Goal: Task Accomplishment & Management: Manage account settings

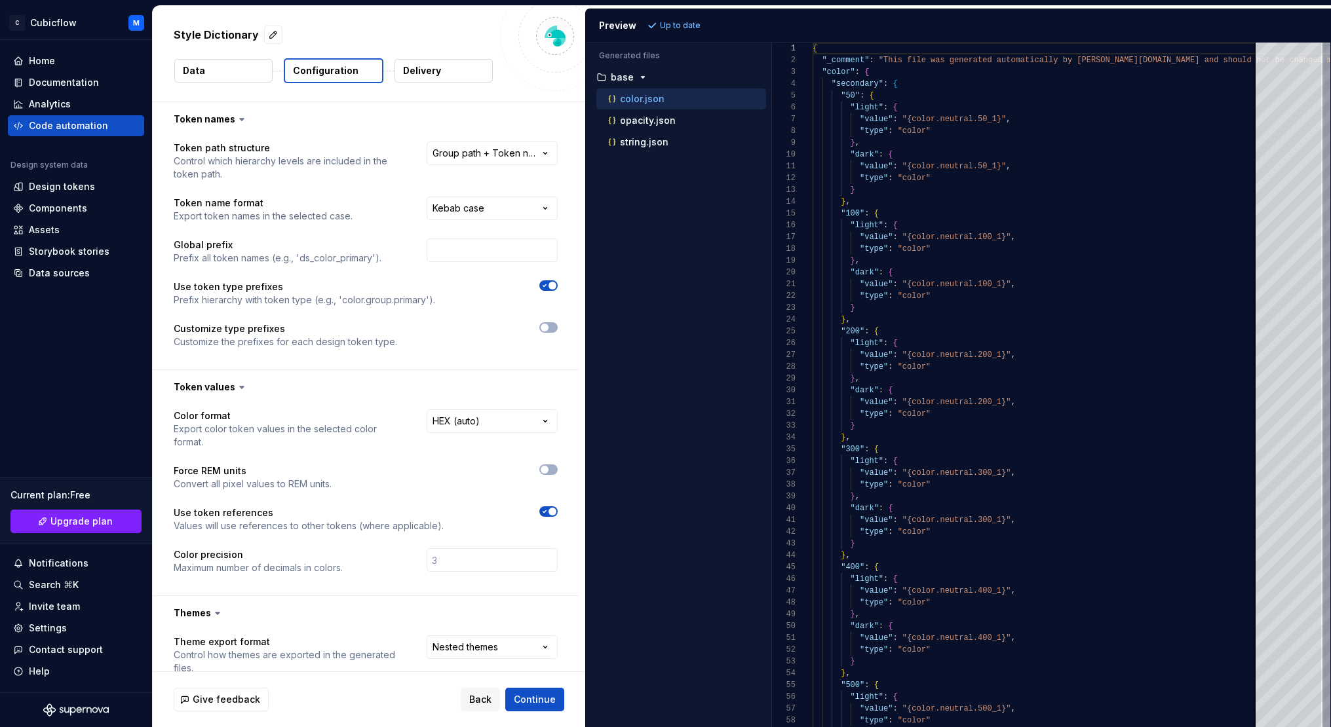
select select "**********"
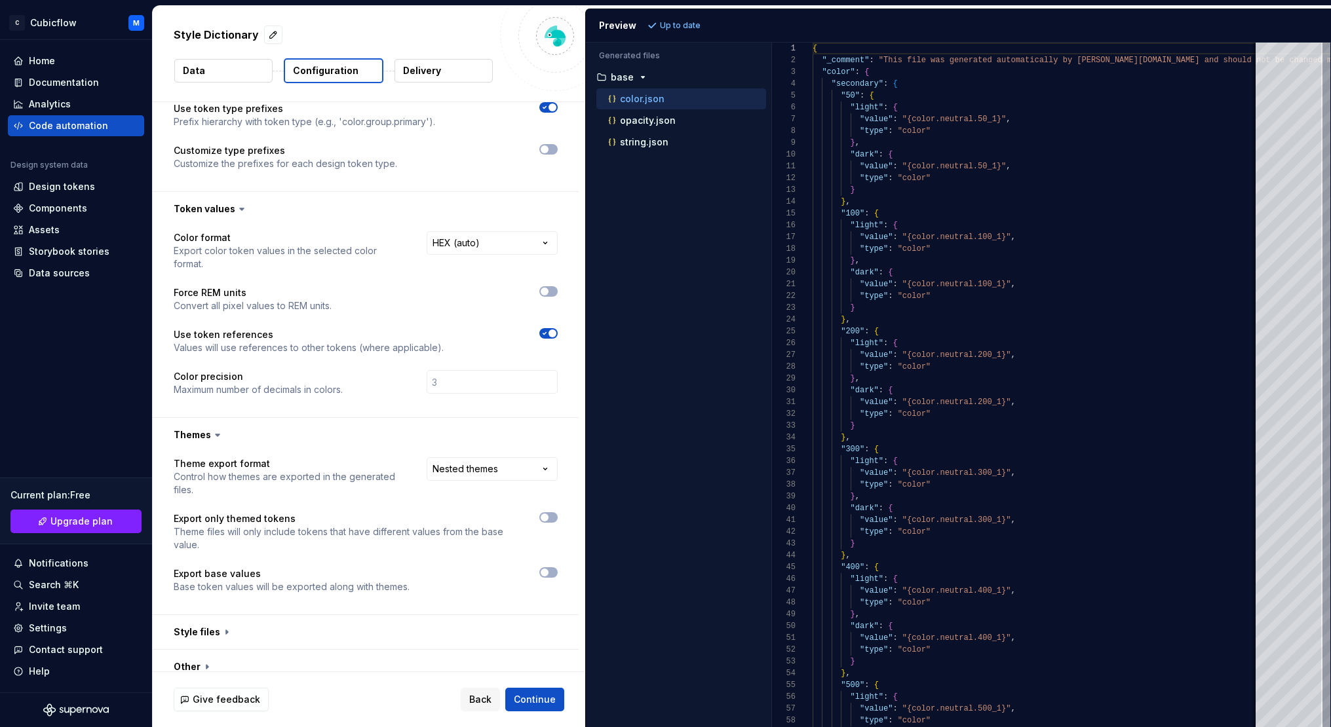
click at [643, 363] on div "Accessibility guide for tree . Navigate the tree with the arrow keys. Common tr…" at bounding box center [678, 396] width 185 height 664
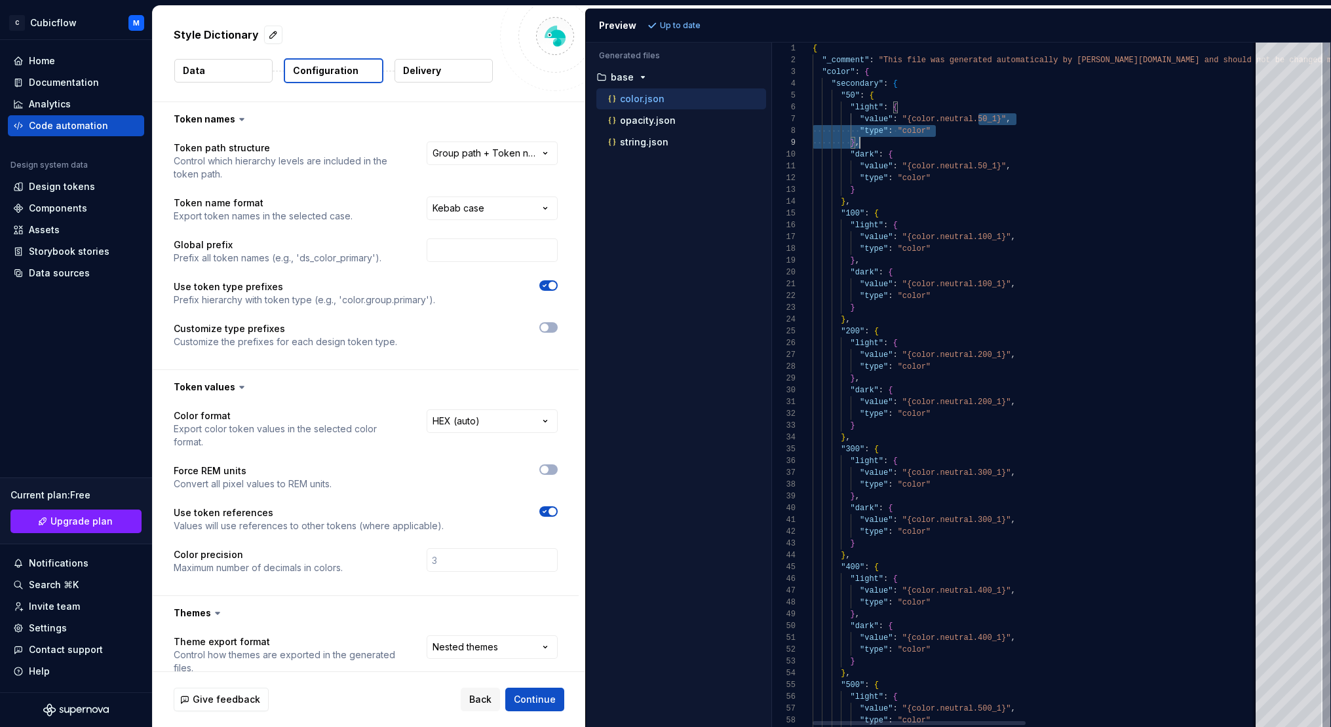
drag, startPoint x: 978, startPoint y: 123, endPoint x: 968, endPoint y: 151, distance: 30.1
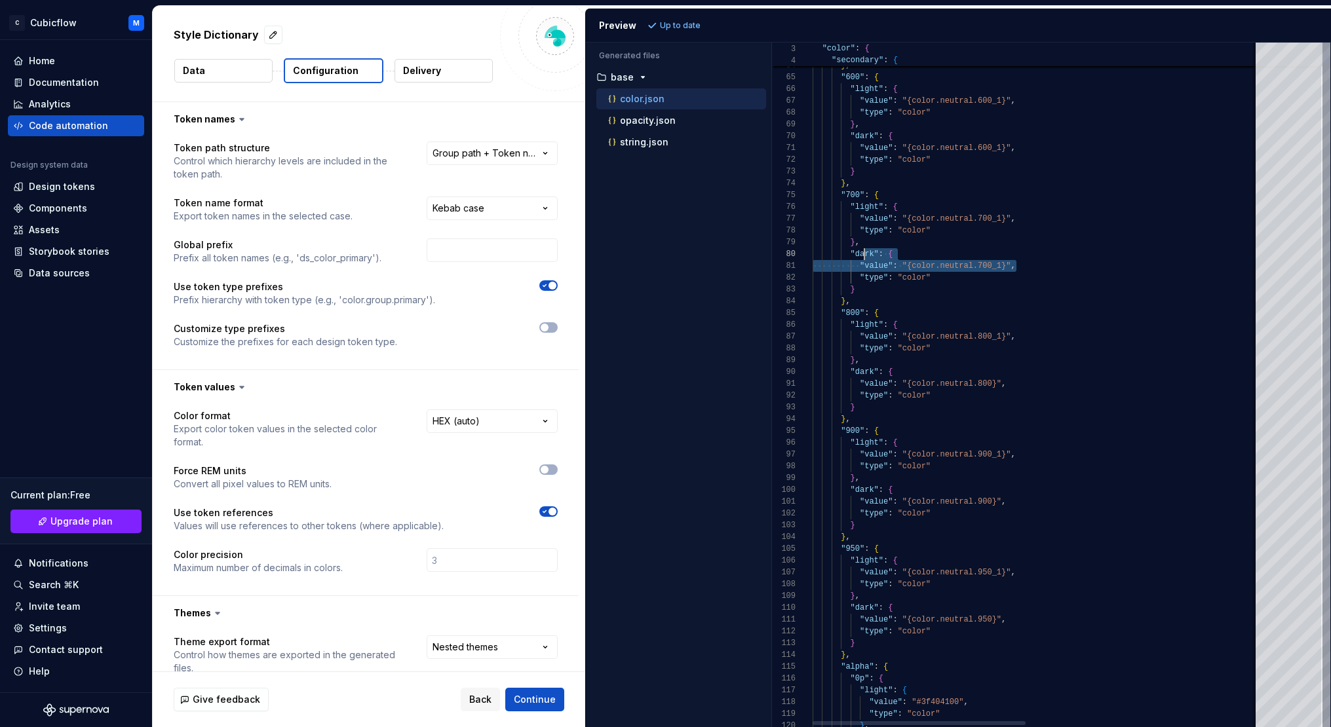
scroll to position [106, 43]
drag, startPoint x: 1022, startPoint y: 263, endPoint x: 854, endPoint y: 254, distance: 168.0
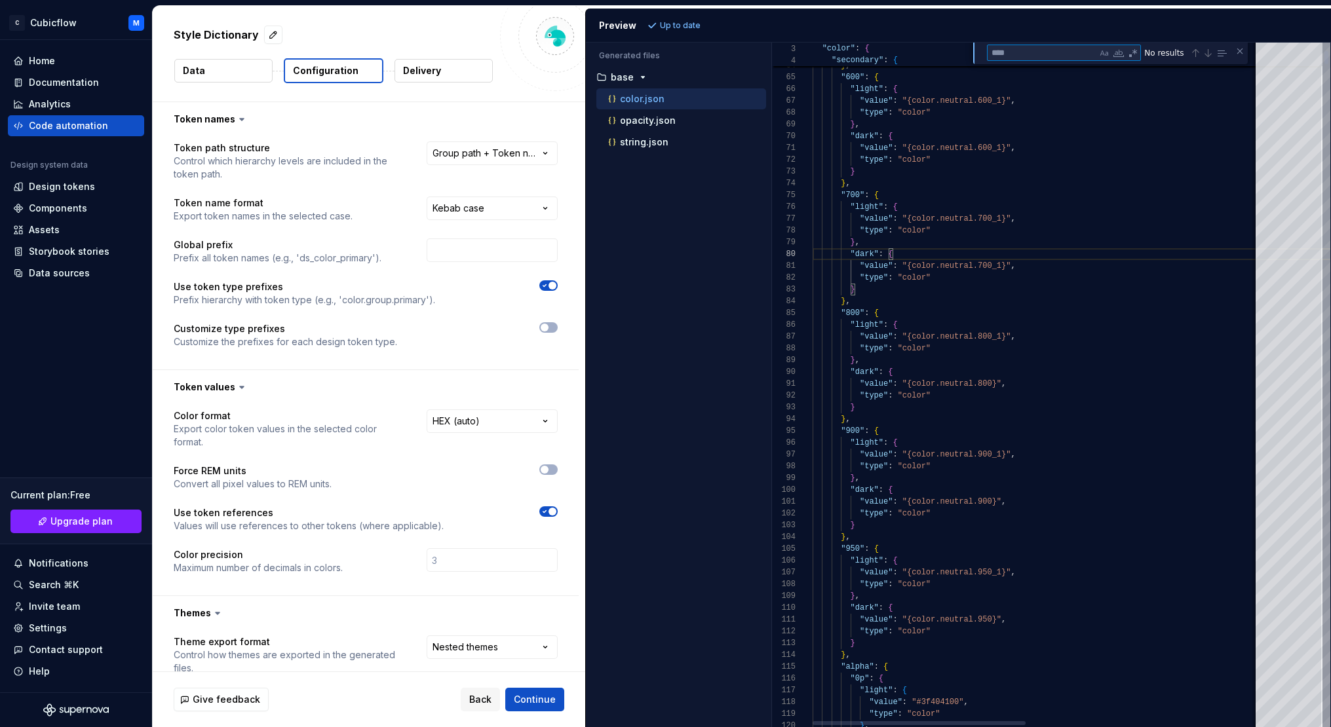
type textarea "**********"
type textarea "*"
type textarea "**********"
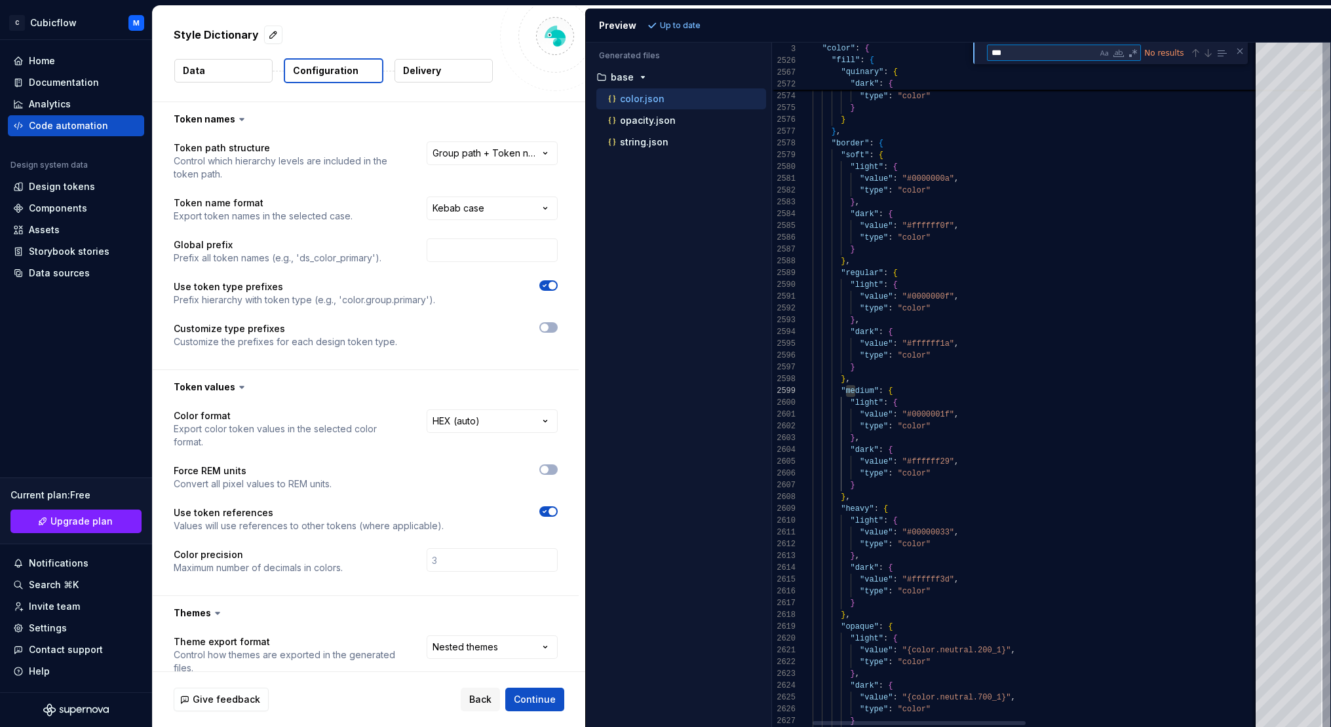
type textarea "**"
type textarea "**********"
type textarea "*"
type textarea "**********"
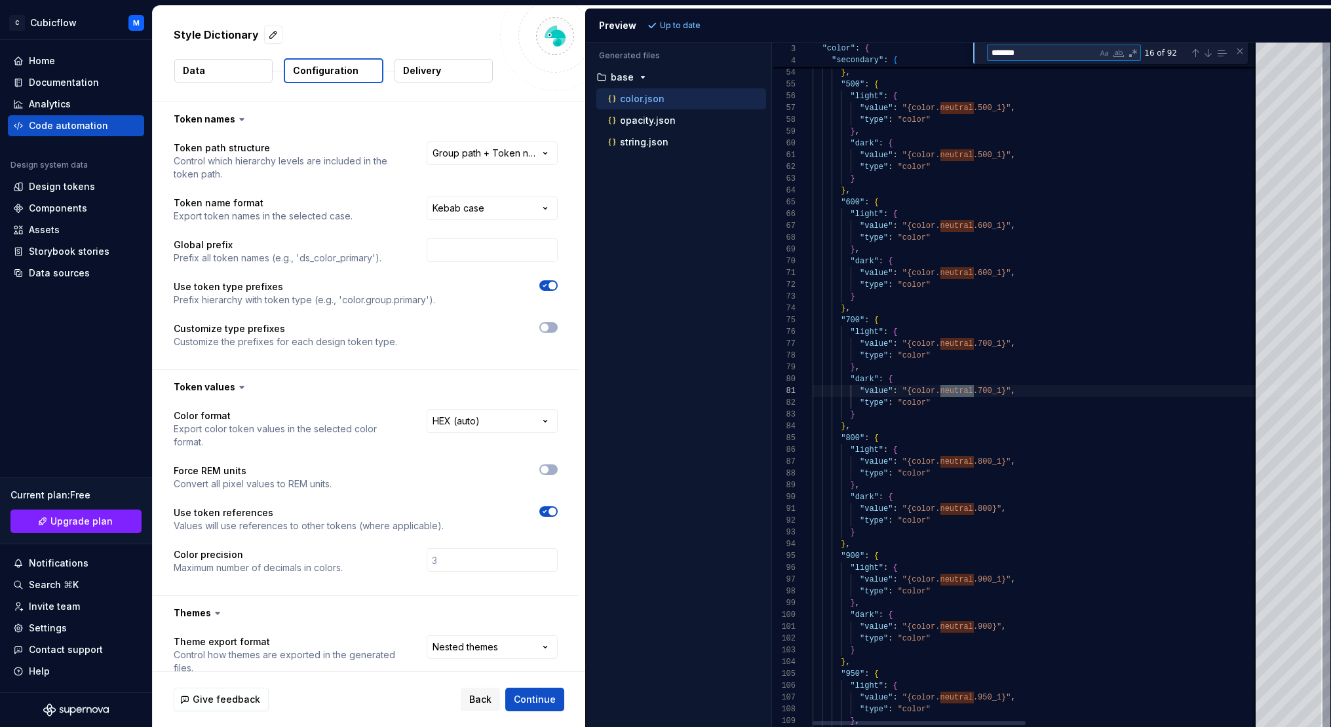
scroll to position [118, 161]
type textarea "*******"
type textarea "**********"
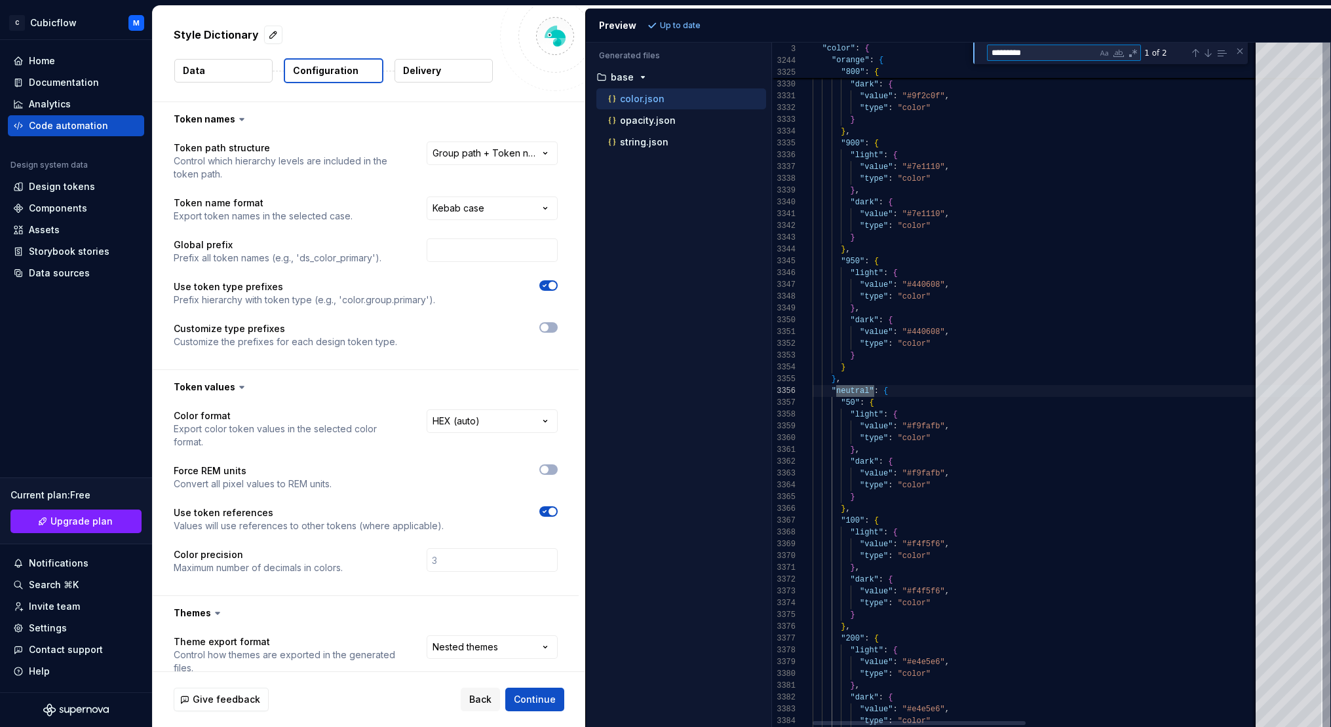
scroll to position [118, 66]
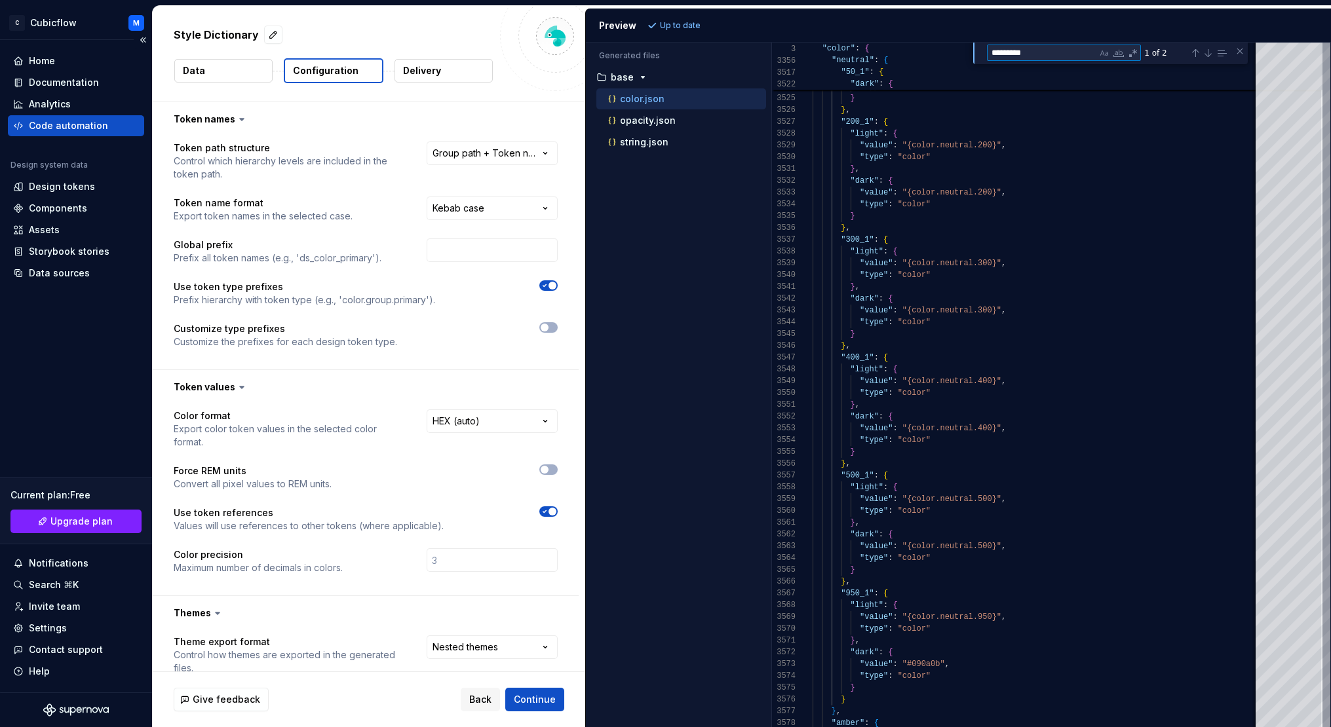
type textarea "*********"
click at [97, 125] on div "Code automation" at bounding box center [68, 125] width 79 height 13
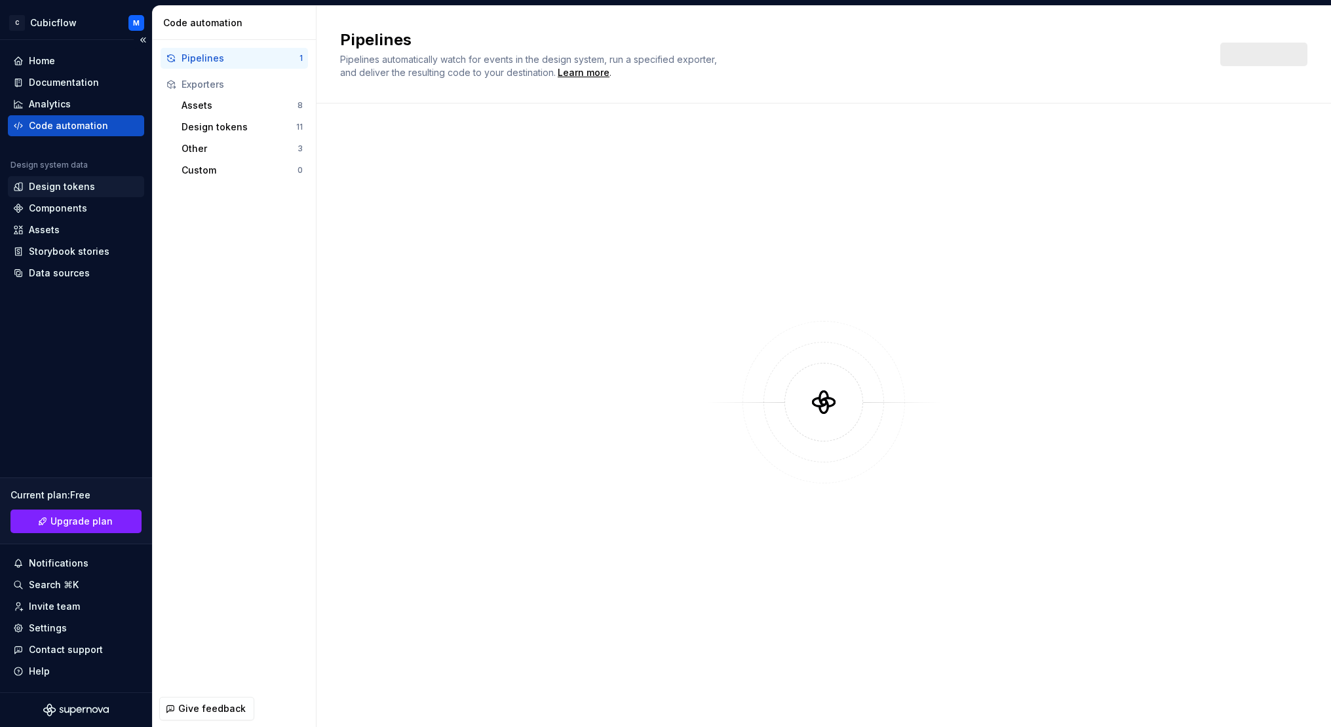
click at [93, 177] on div "Design tokens" at bounding box center [76, 186] width 136 height 21
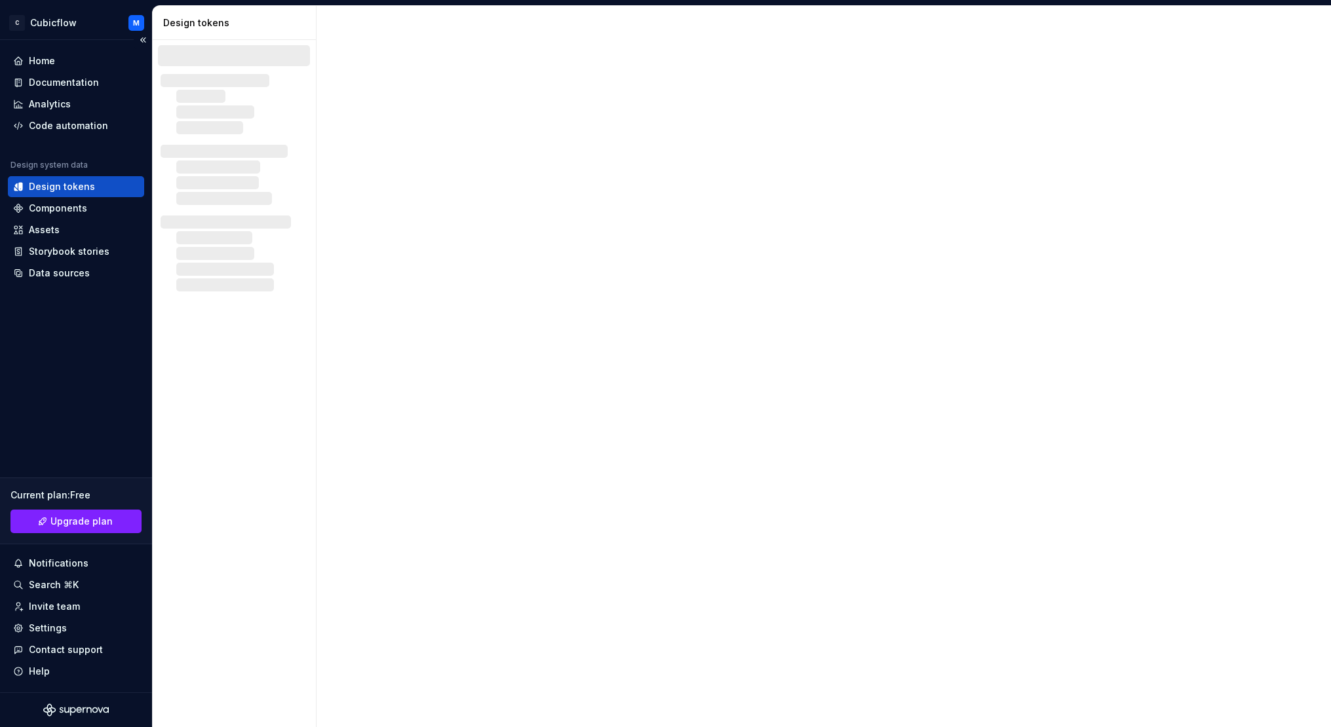
click at [96, 180] on div "Design tokens" at bounding box center [76, 186] width 126 height 13
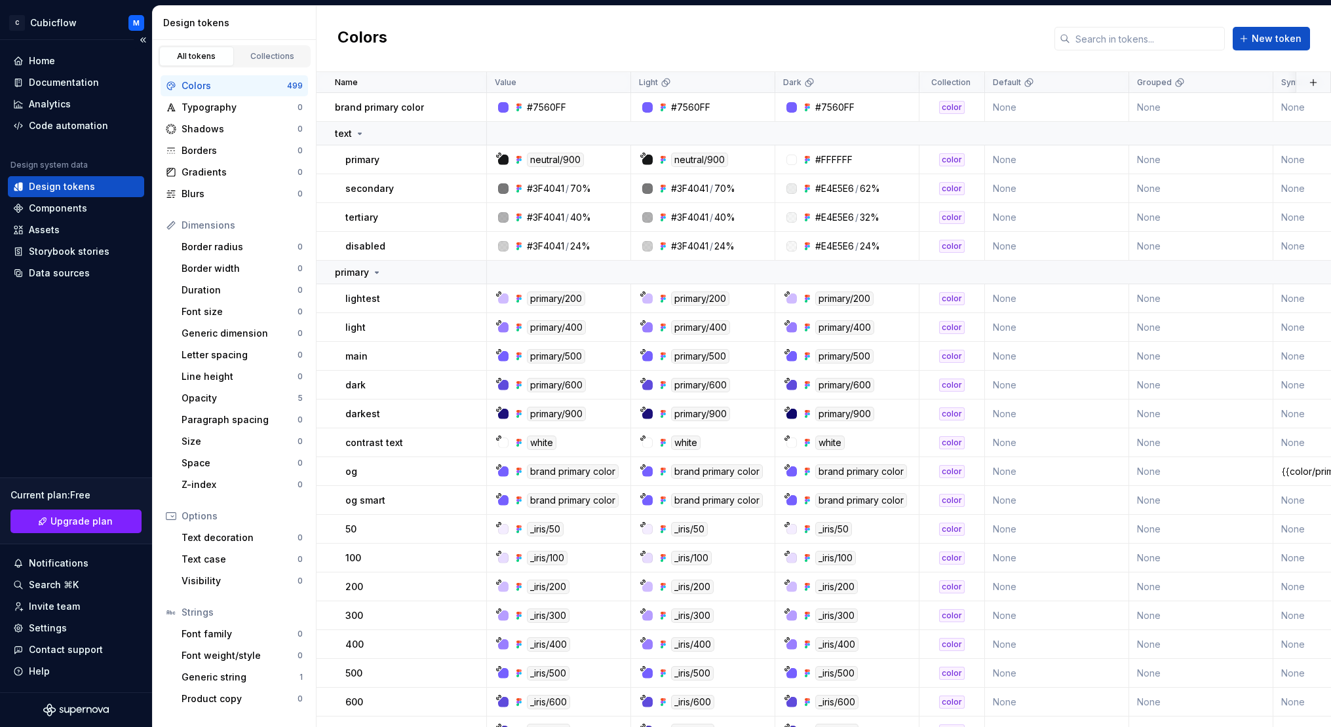
click at [50, 188] on div "Design tokens" at bounding box center [62, 186] width 66 height 13
click at [81, 62] on div "Home" at bounding box center [76, 60] width 126 height 13
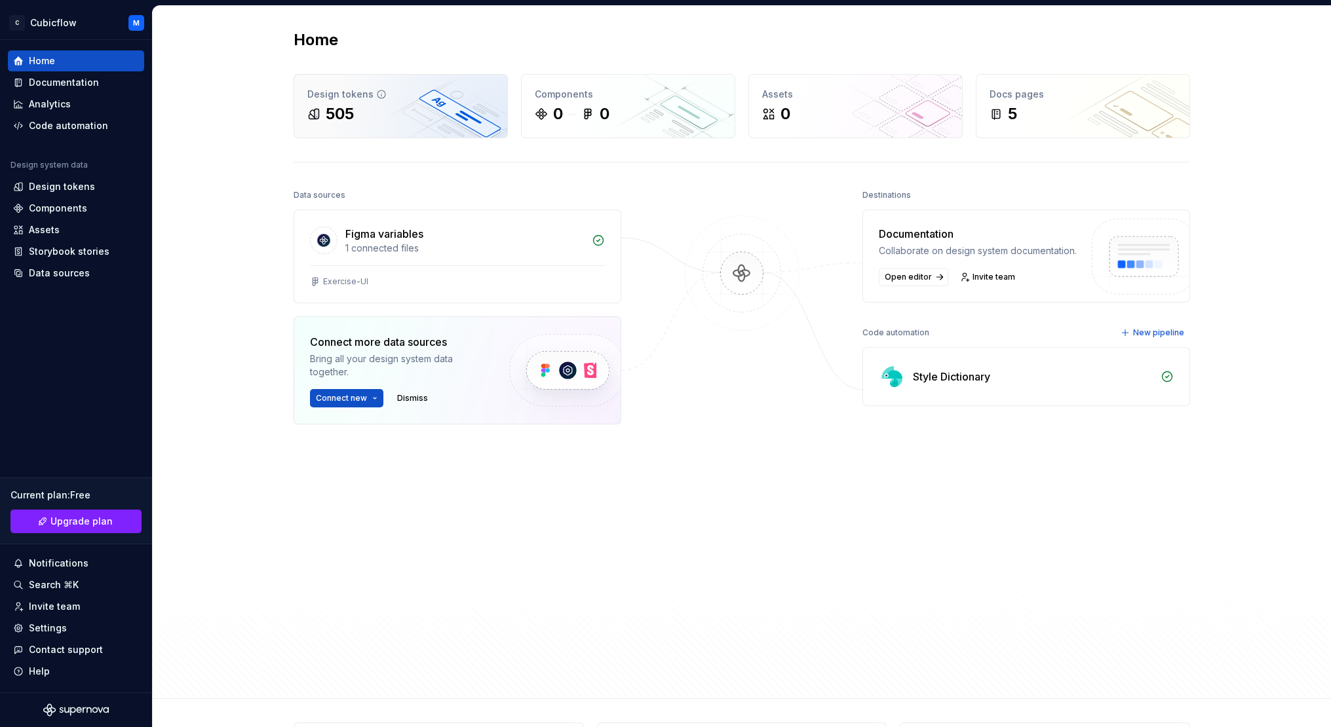
click at [381, 95] on icon at bounding box center [381, 94] width 8 height 8
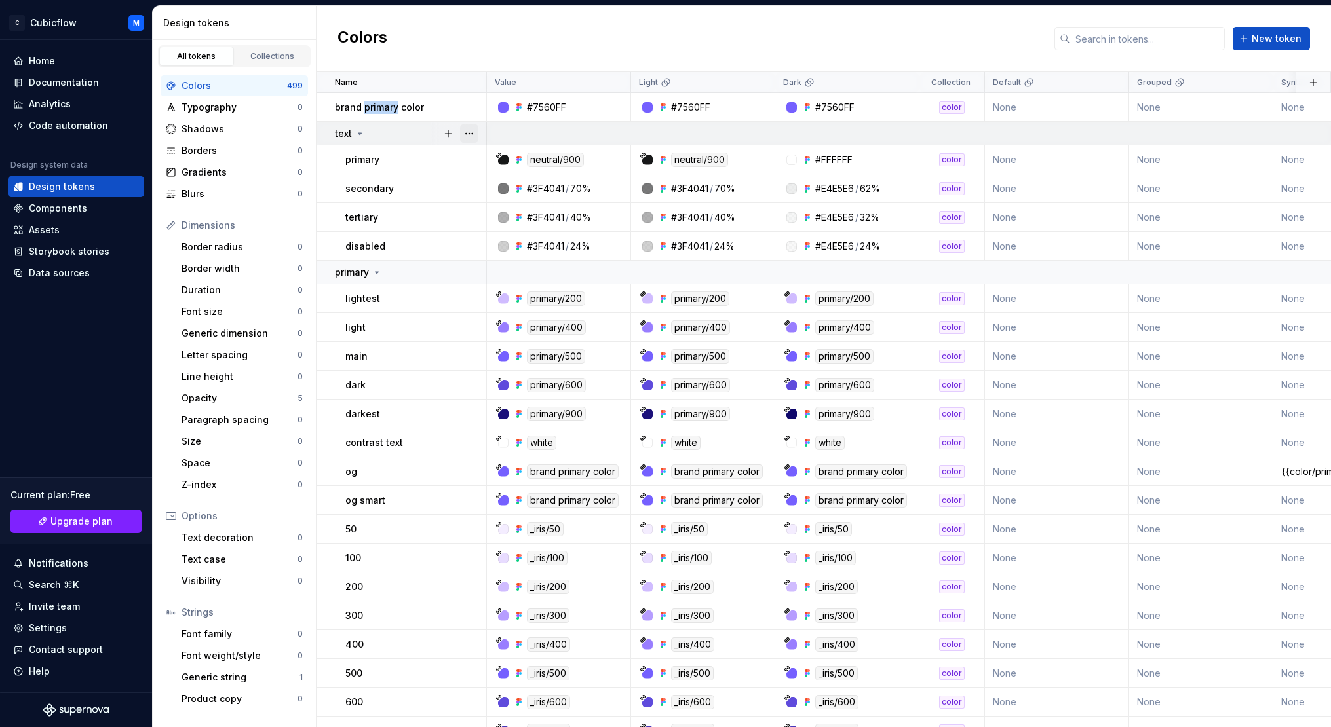
click at [478, 136] on button "button" at bounding box center [469, 134] width 18 height 18
click at [470, 132] on button "button" at bounding box center [469, 134] width 18 height 18
click at [480, 133] on div at bounding box center [458, 133] width 55 height 23
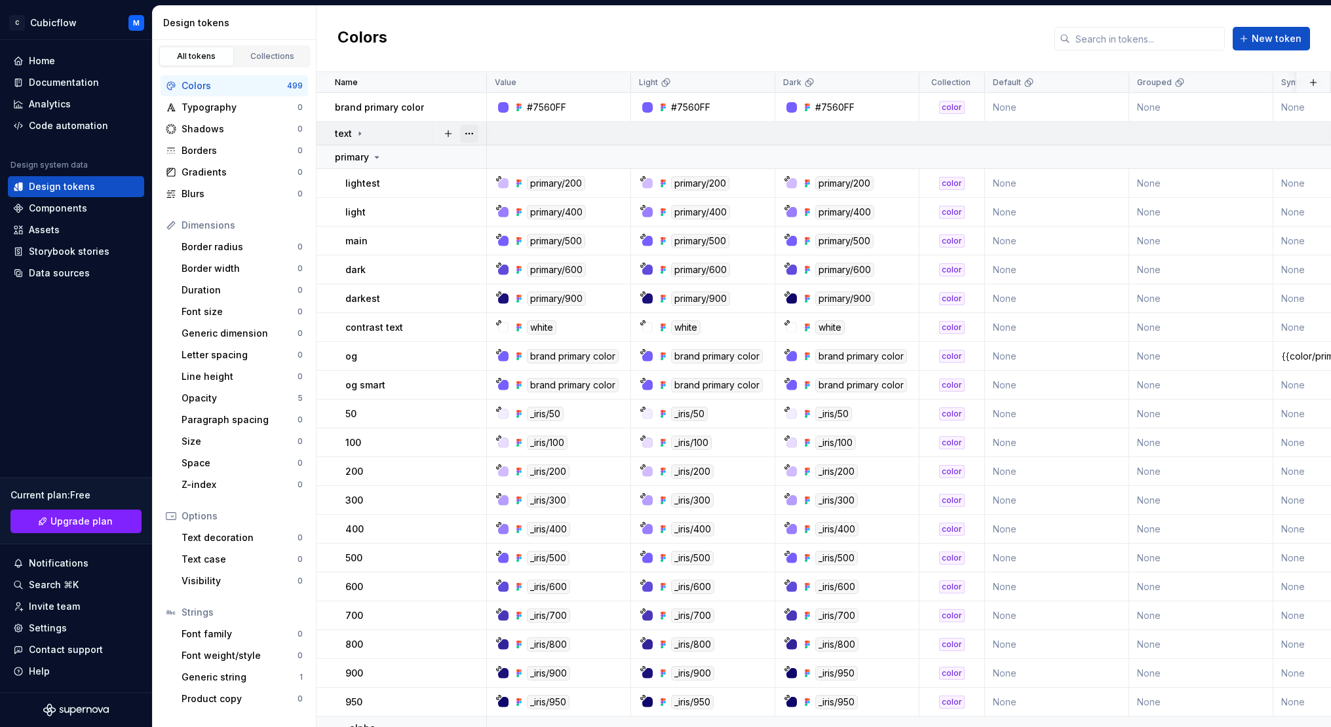
click at [476, 133] on button "button" at bounding box center [469, 134] width 18 height 18
click at [520, 290] on span "Delete group" at bounding box center [506, 281] width 86 height 21
click at [521, 282] on span "Delete group" at bounding box center [506, 281] width 86 height 21
click at [467, 128] on button "button" at bounding box center [469, 134] width 18 height 18
click at [372, 153] on icon at bounding box center [377, 157] width 10 height 10
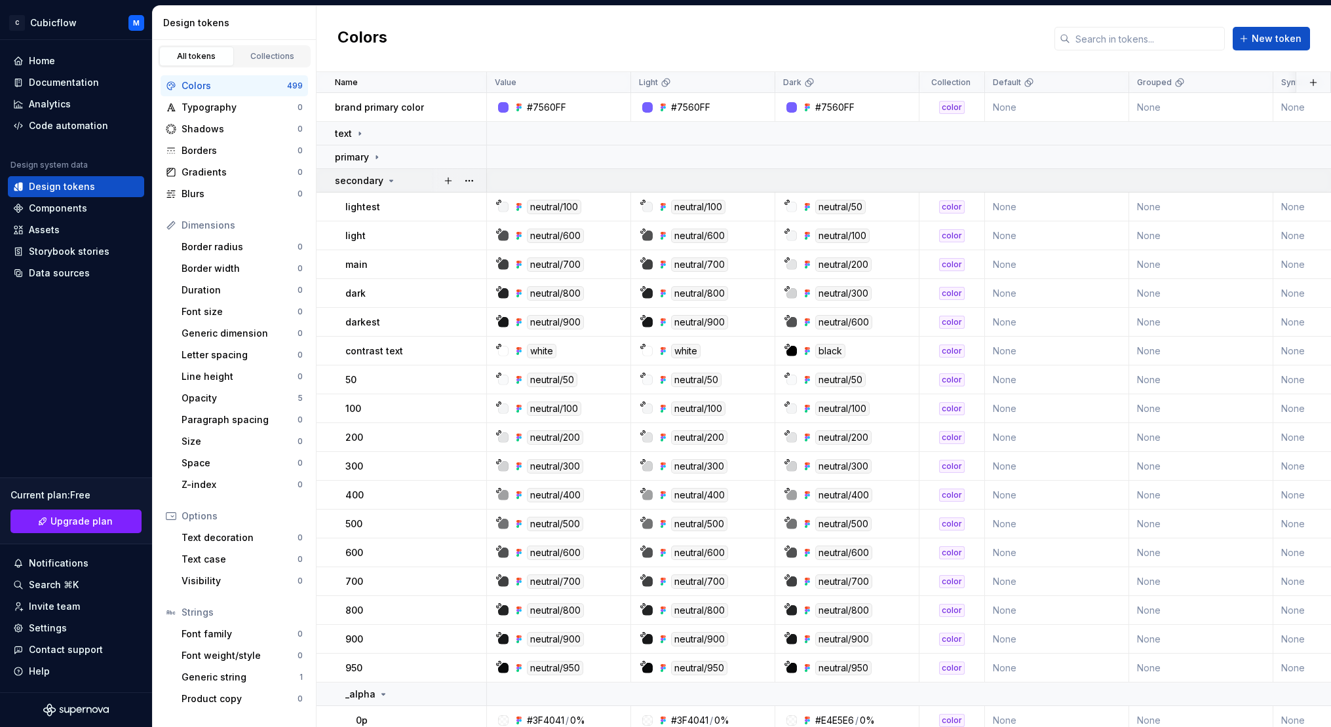
click at [386, 182] on icon at bounding box center [391, 181] width 10 height 10
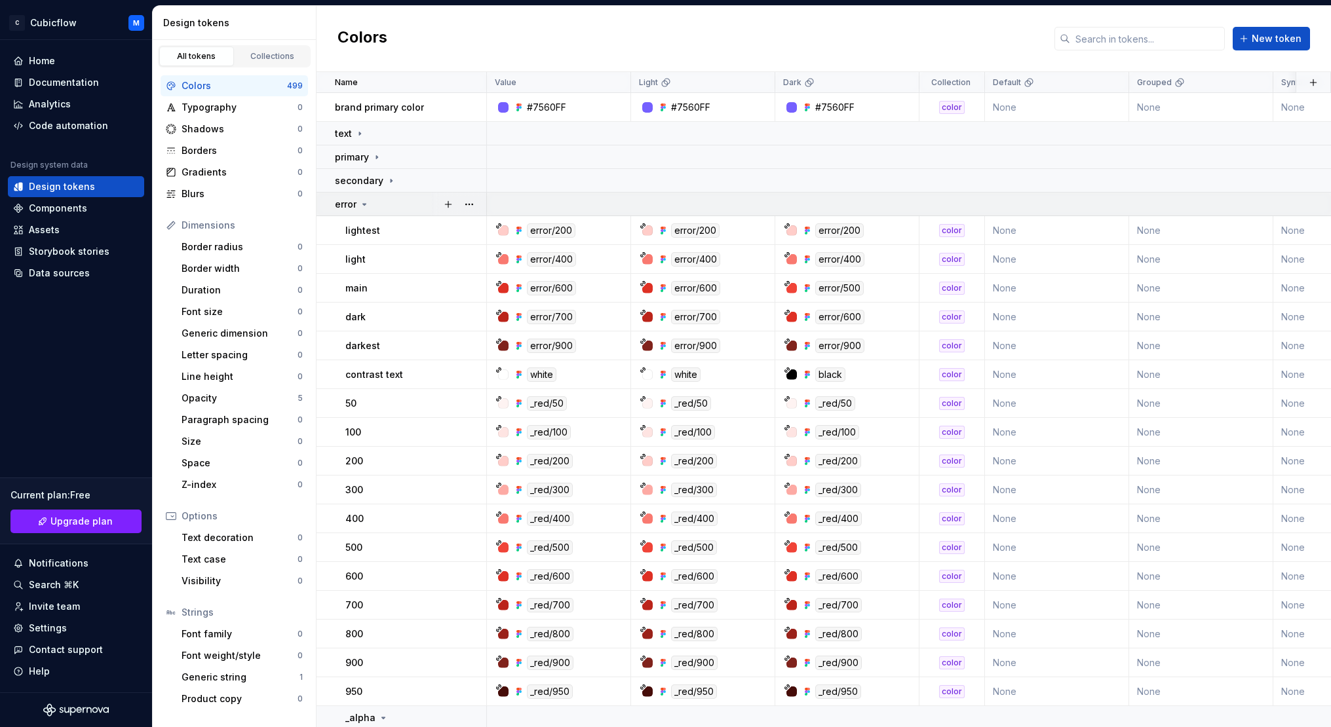
click at [365, 204] on icon at bounding box center [364, 204] width 3 height 1
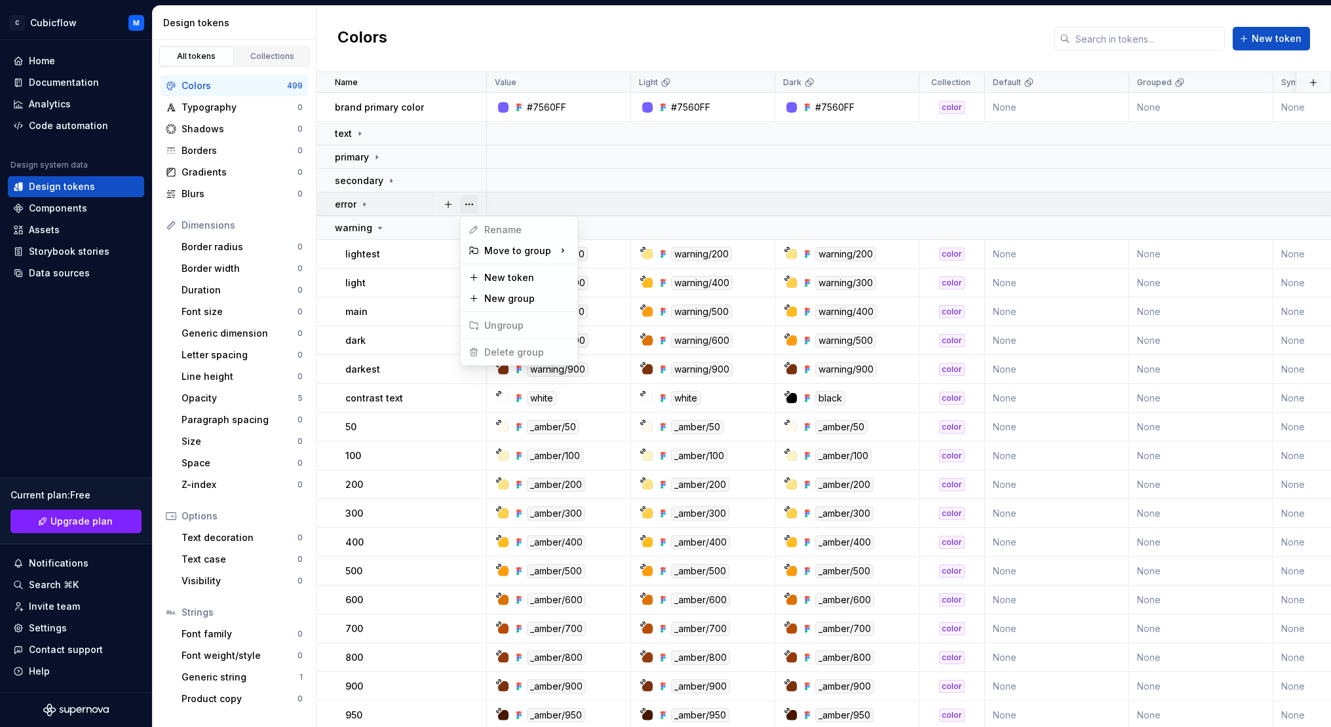
click at [469, 204] on button "button" at bounding box center [469, 204] width 18 height 18
click at [375, 233] on icon at bounding box center [380, 228] width 10 height 10
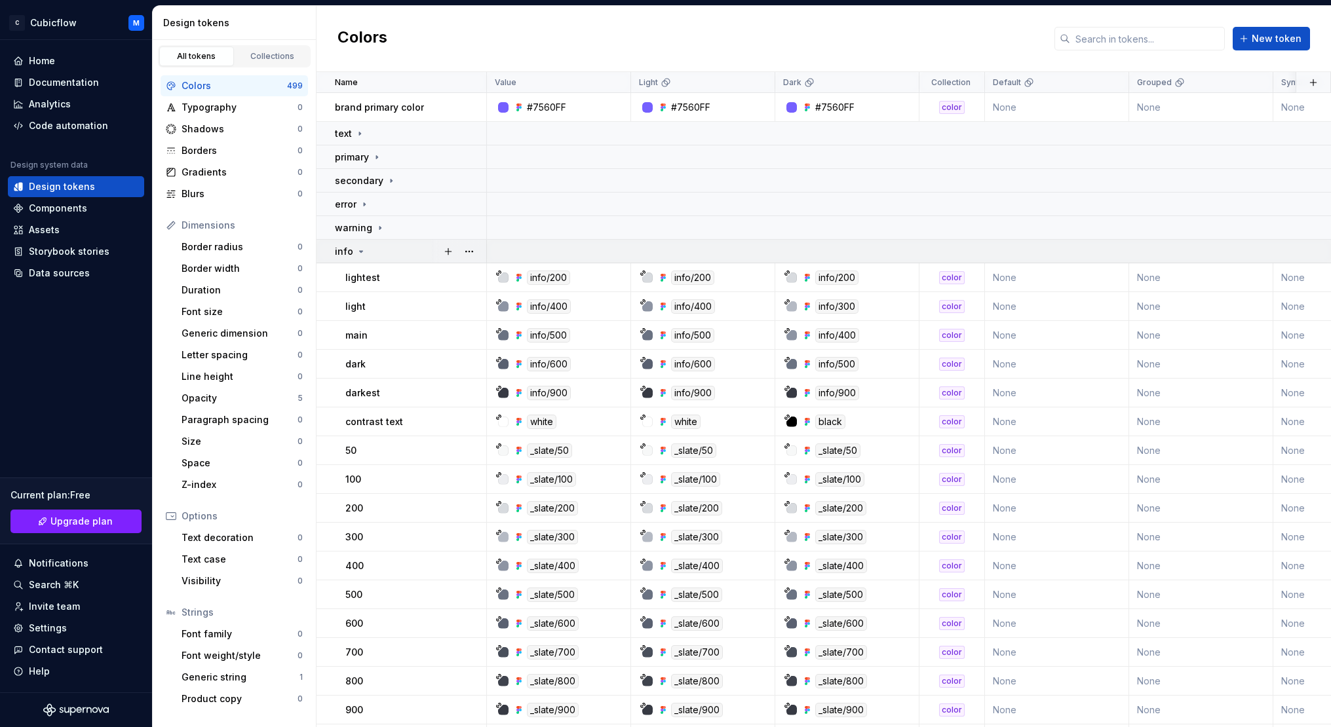
click at [362, 248] on icon at bounding box center [361, 251] width 10 height 10
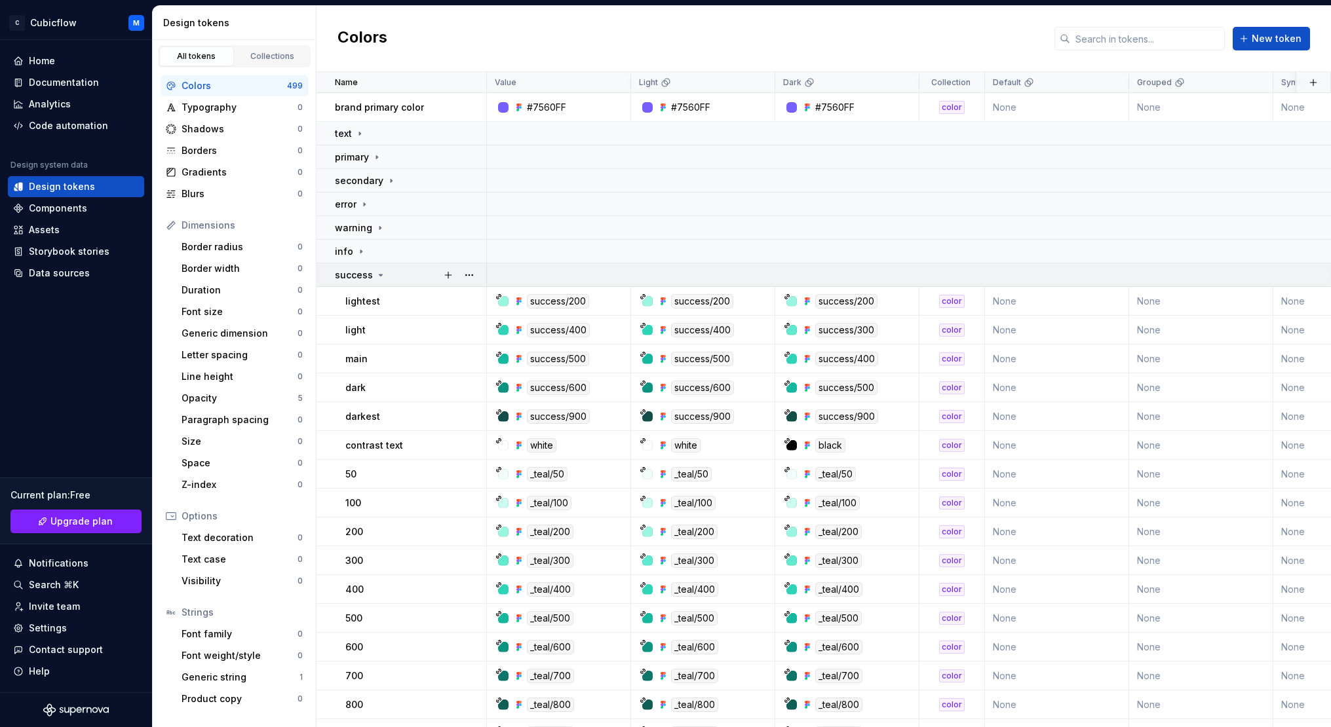
click at [381, 276] on icon at bounding box center [380, 275] width 10 height 10
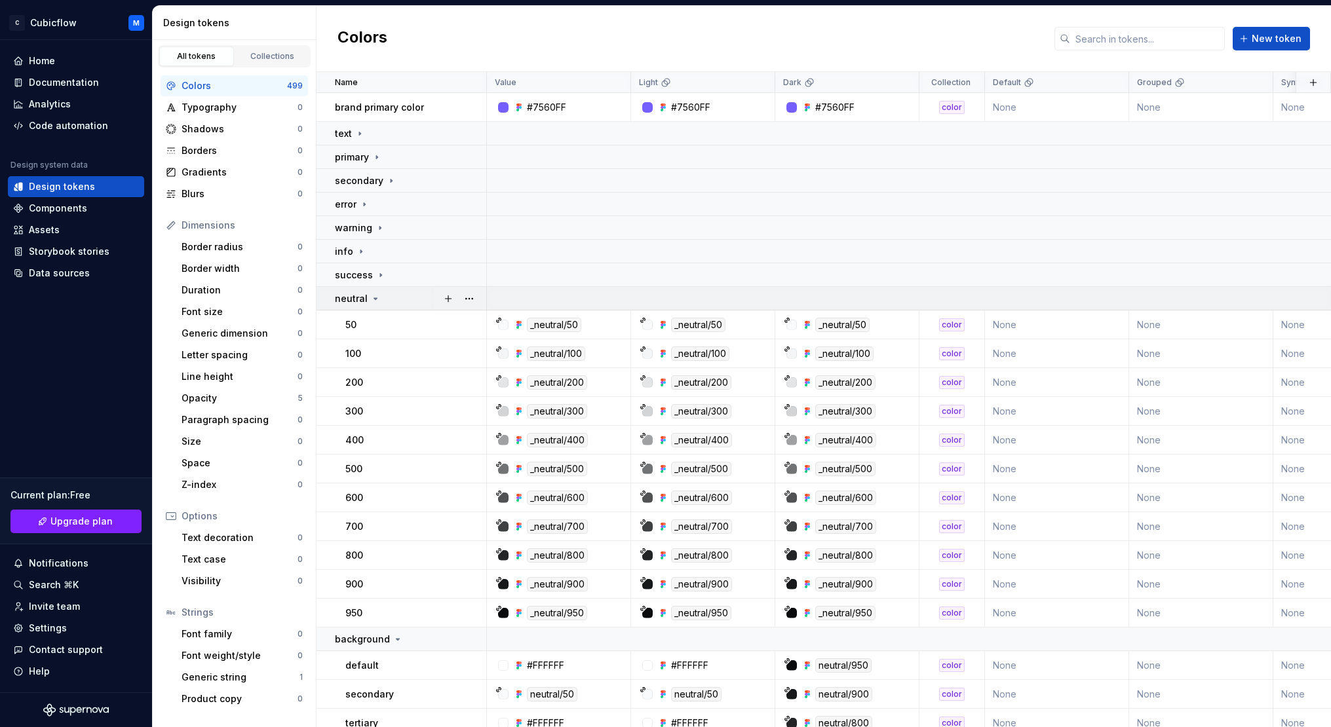
click at [374, 298] on icon at bounding box center [375, 298] width 3 height 1
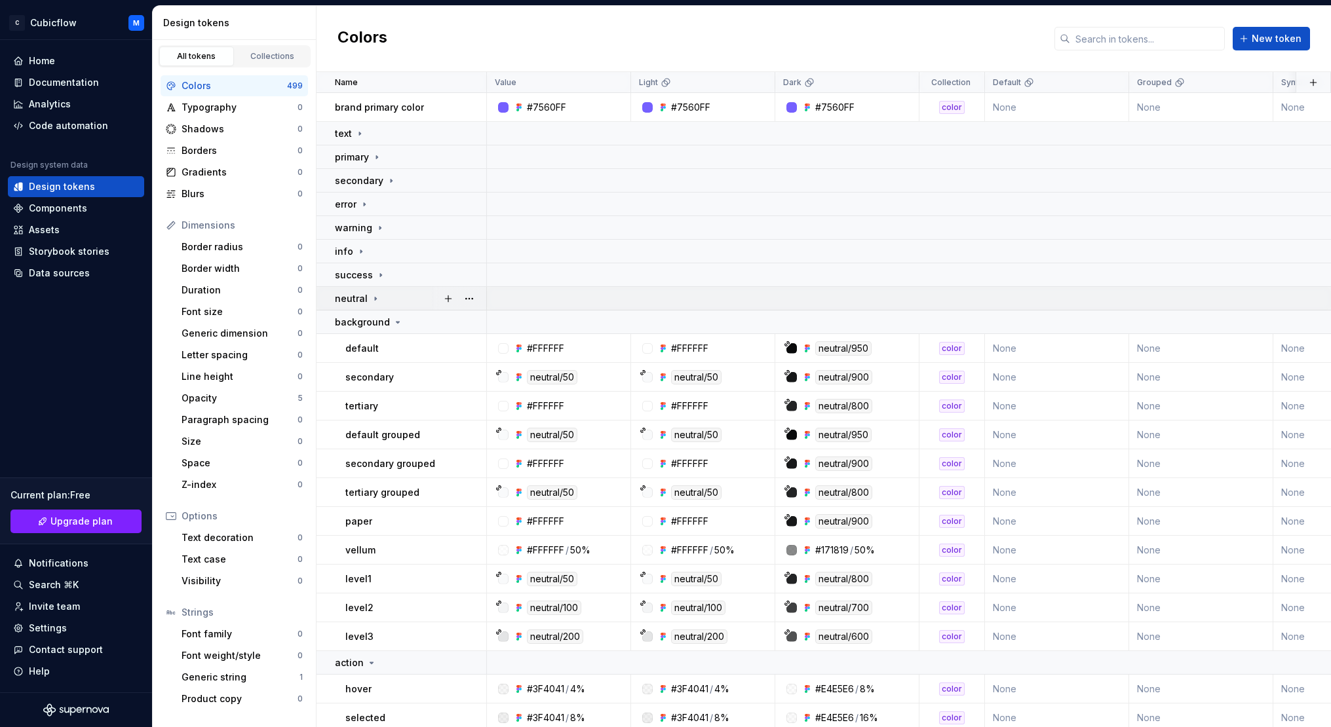
click at [379, 296] on div "neutral" at bounding box center [410, 298] width 151 height 13
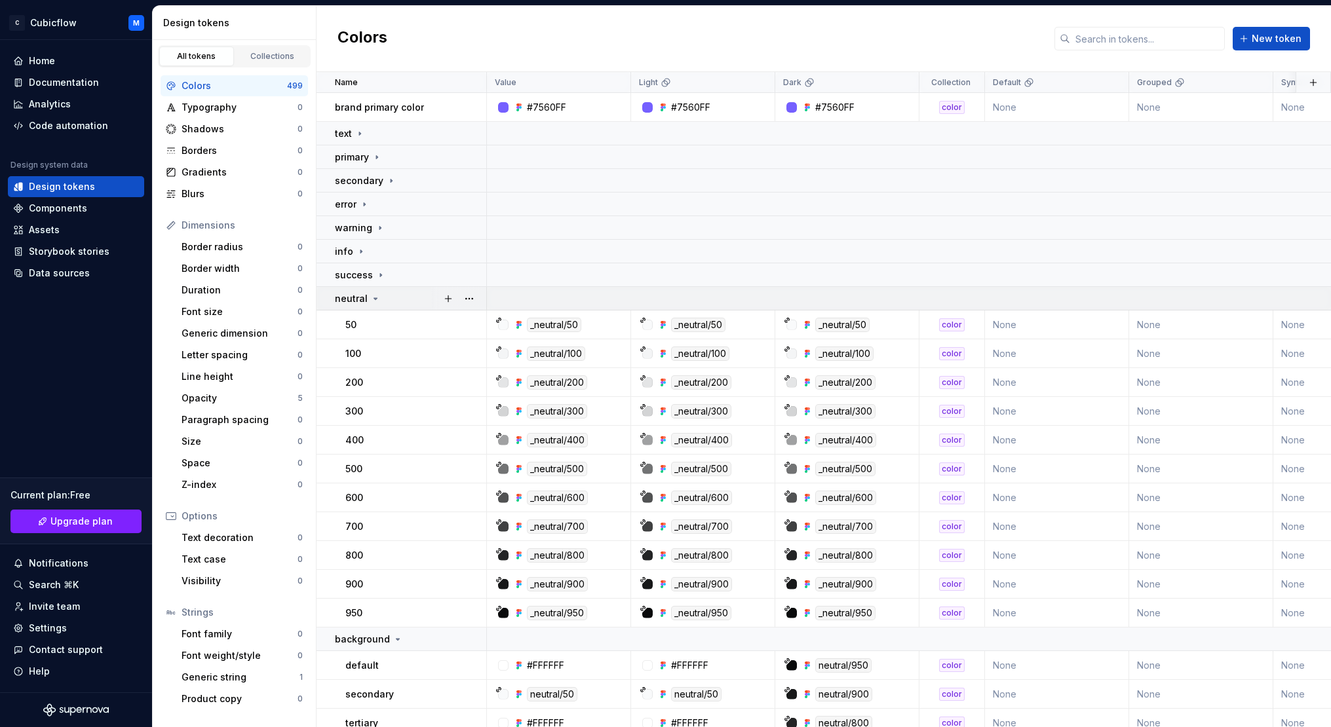
click at [379, 295] on div "neutral" at bounding box center [410, 298] width 151 height 13
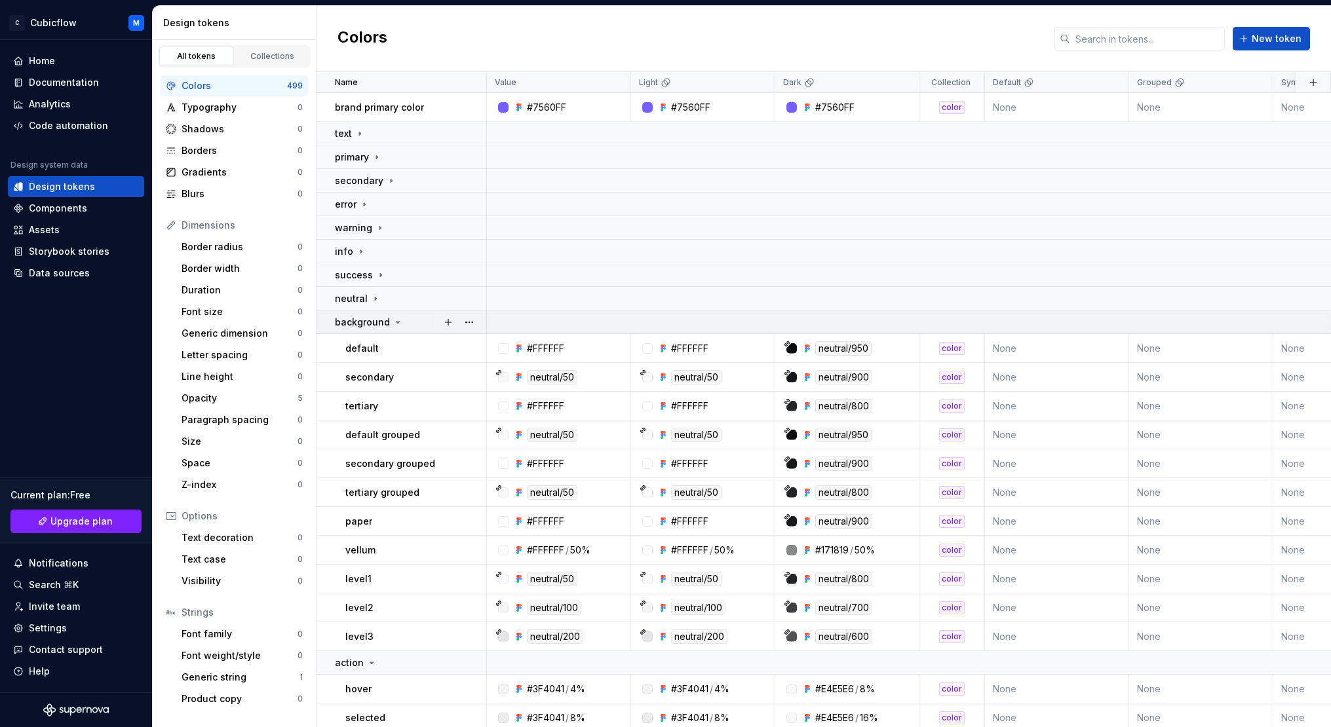
click at [393, 322] on icon at bounding box center [398, 322] width 10 height 10
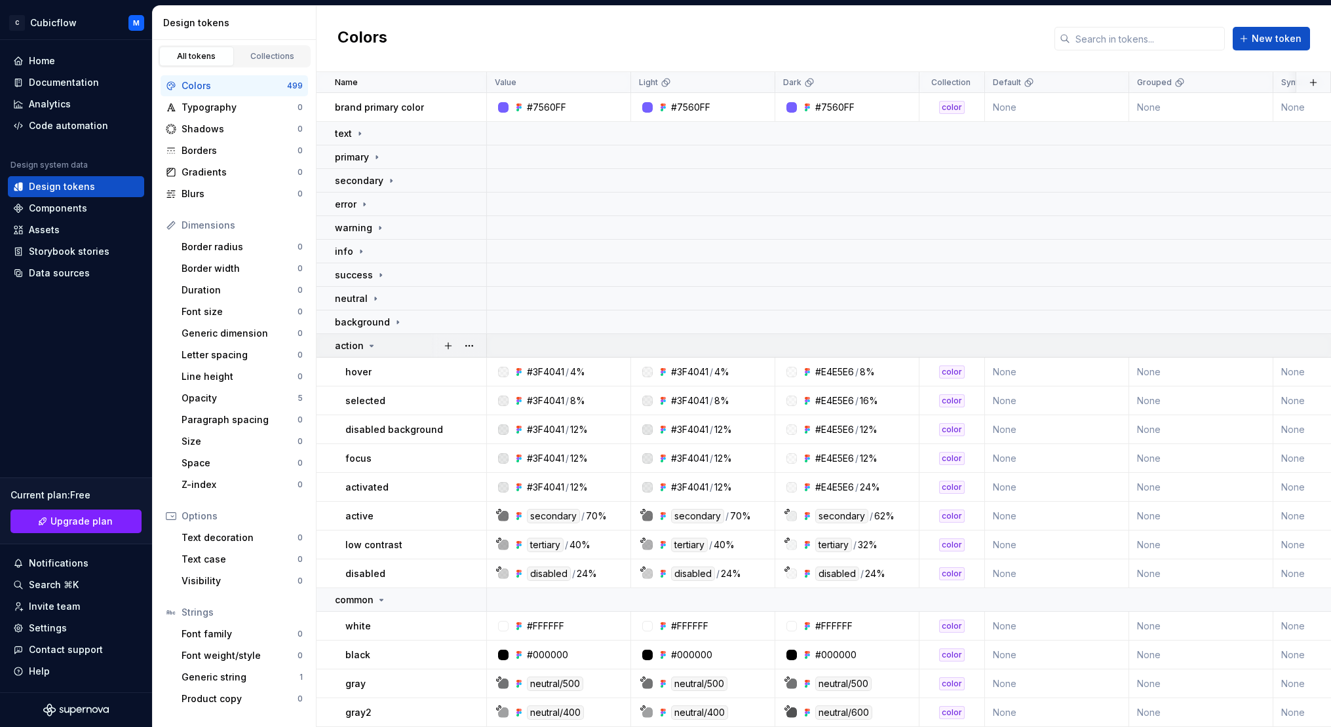
click at [361, 342] on p "action" at bounding box center [349, 345] width 29 height 13
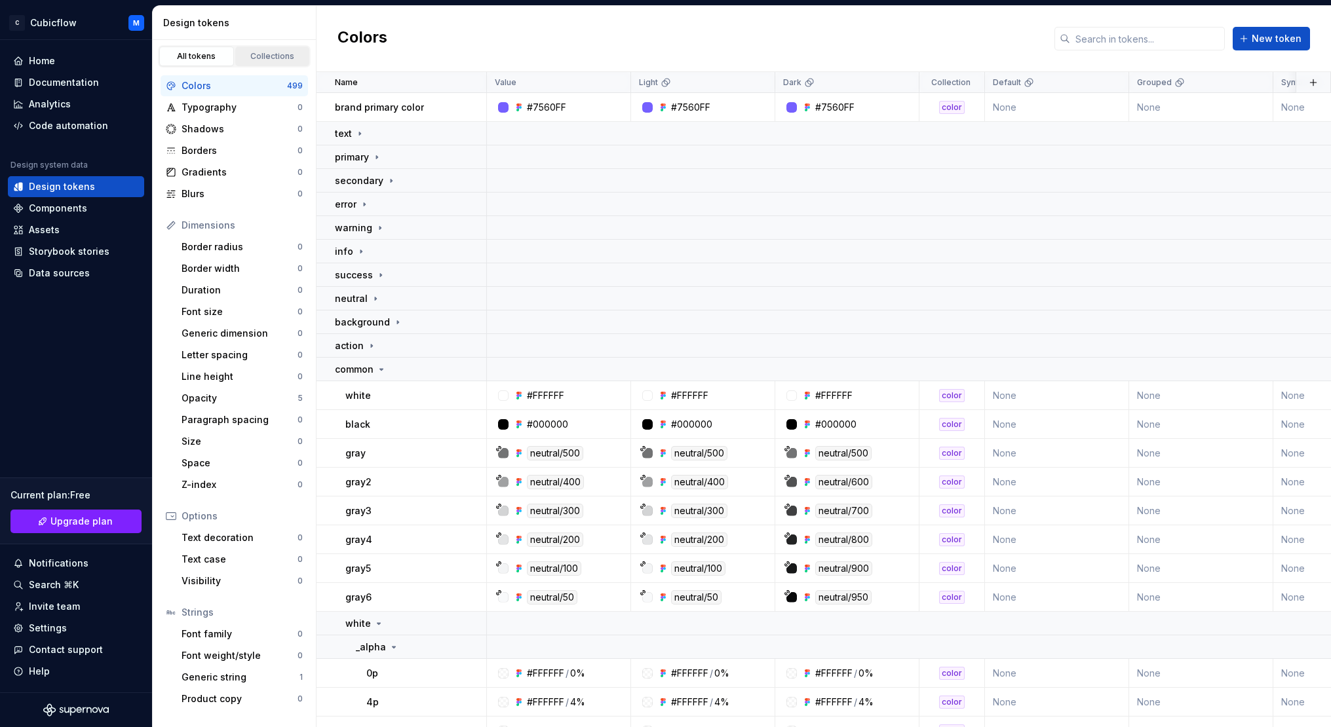
click at [242, 58] on div "Collections" at bounding box center [273, 56] width 66 height 10
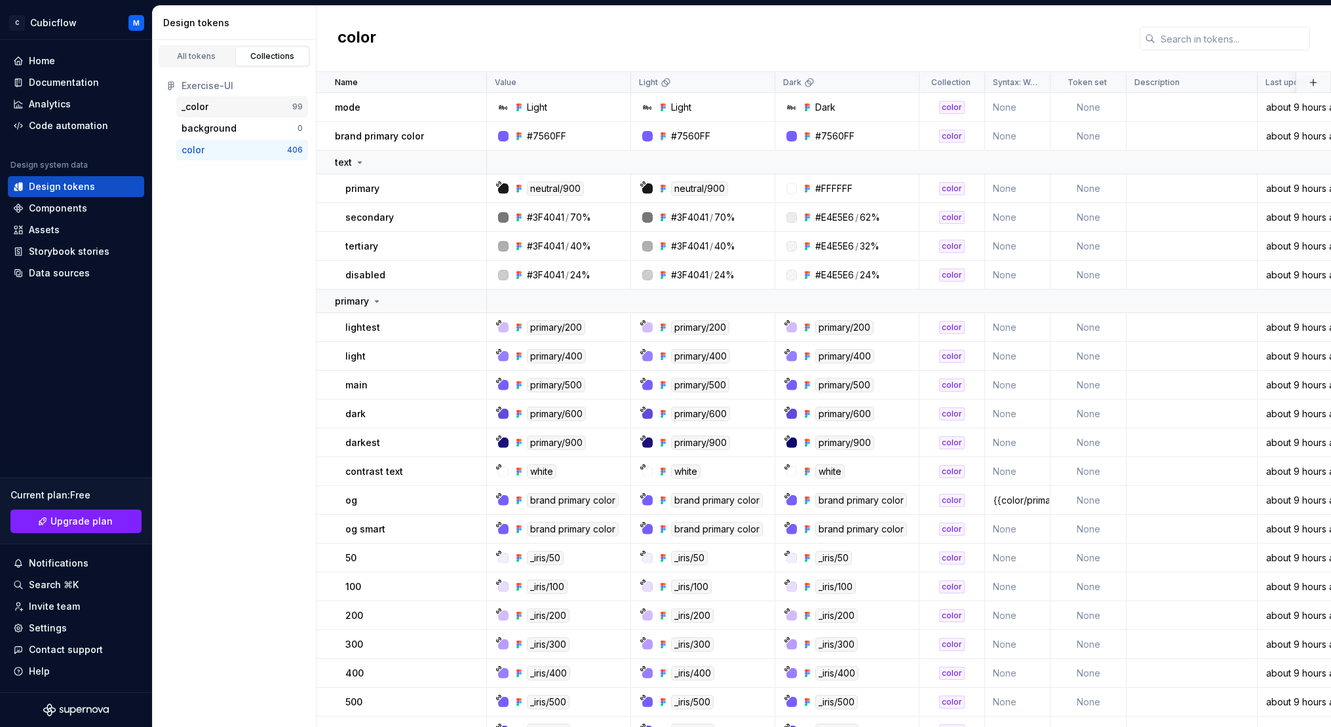
click at [244, 107] on div "_color" at bounding box center [237, 106] width 111 height 13
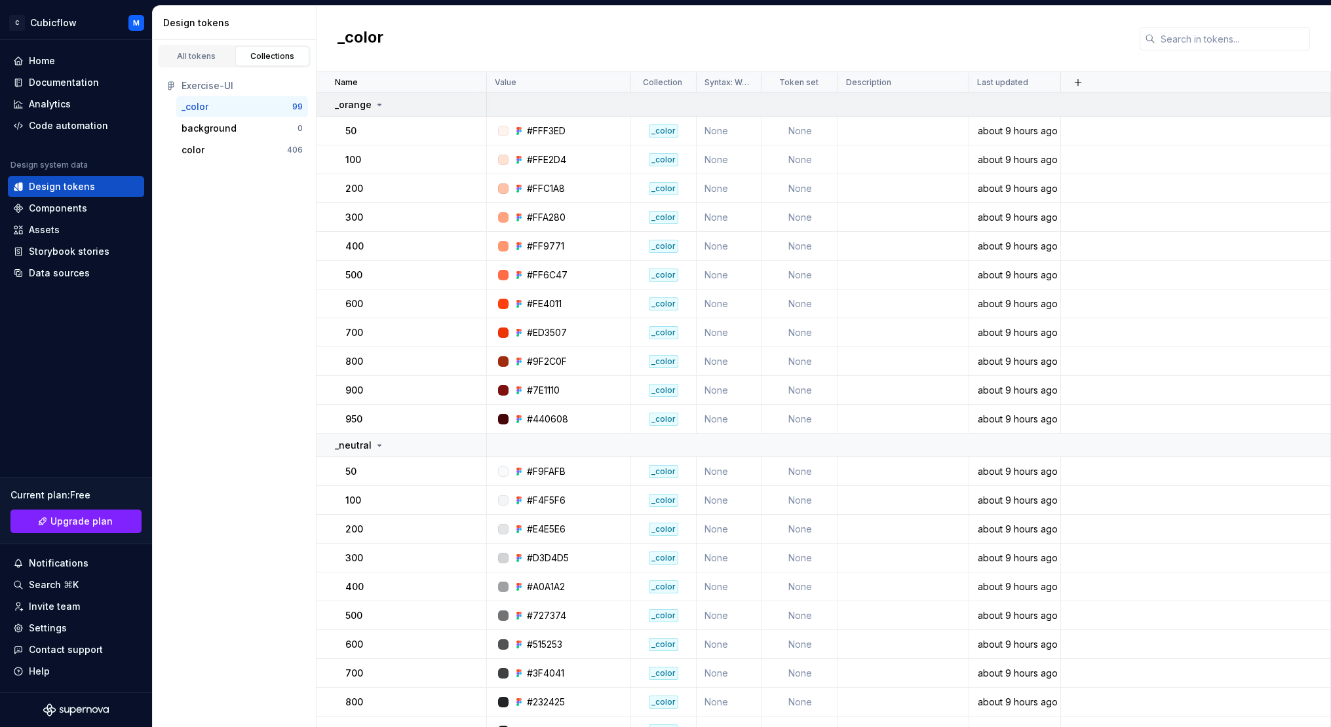
click at [374, 102] on icon at bounding box center [379, 105] width 10 height 10
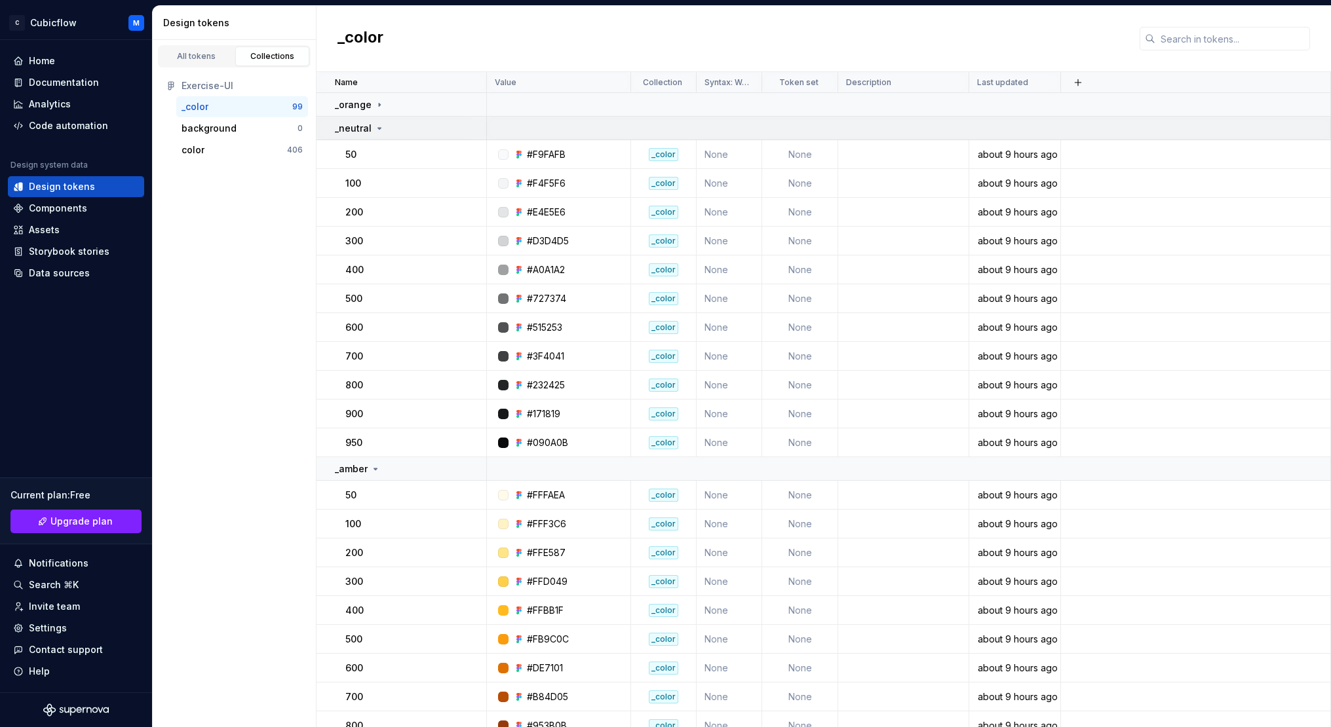
click at [379, 132] on icon at bounding box center [379, 128] width 10 height 10
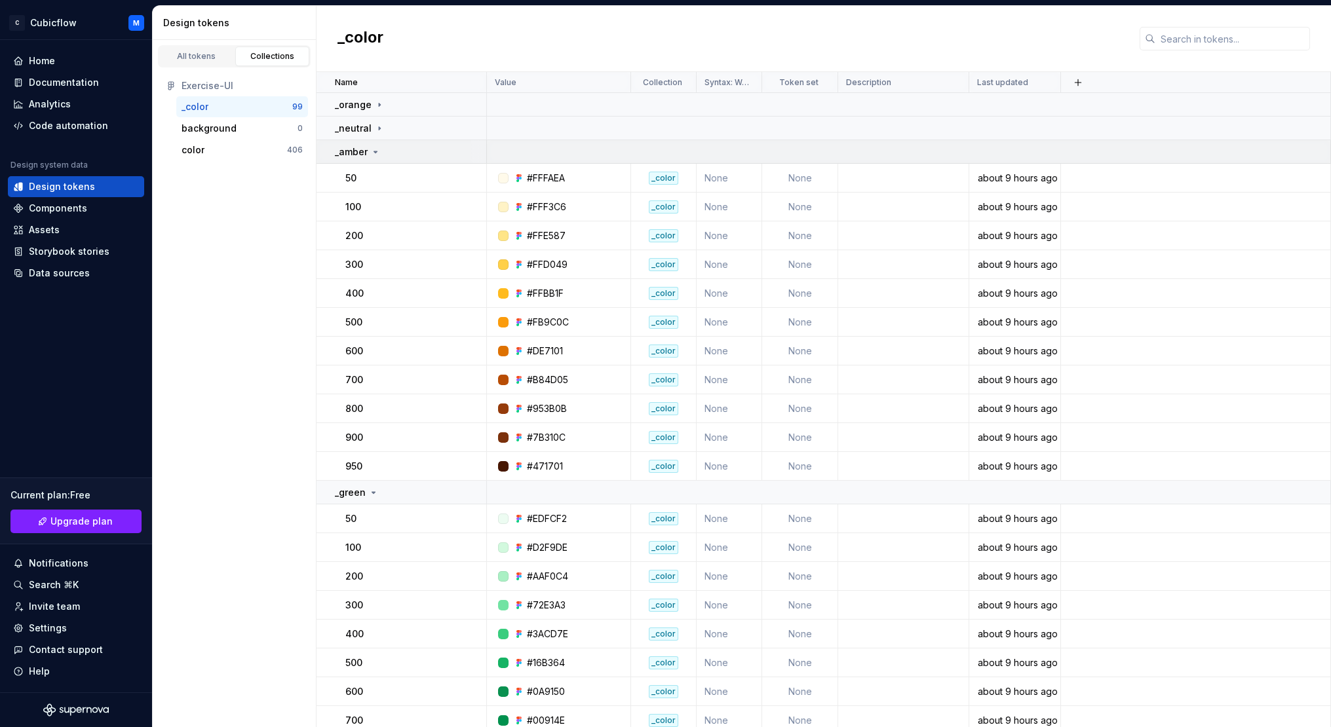
click at [375, 156] on icon at bounding box center [375, 152] width 10 height 10
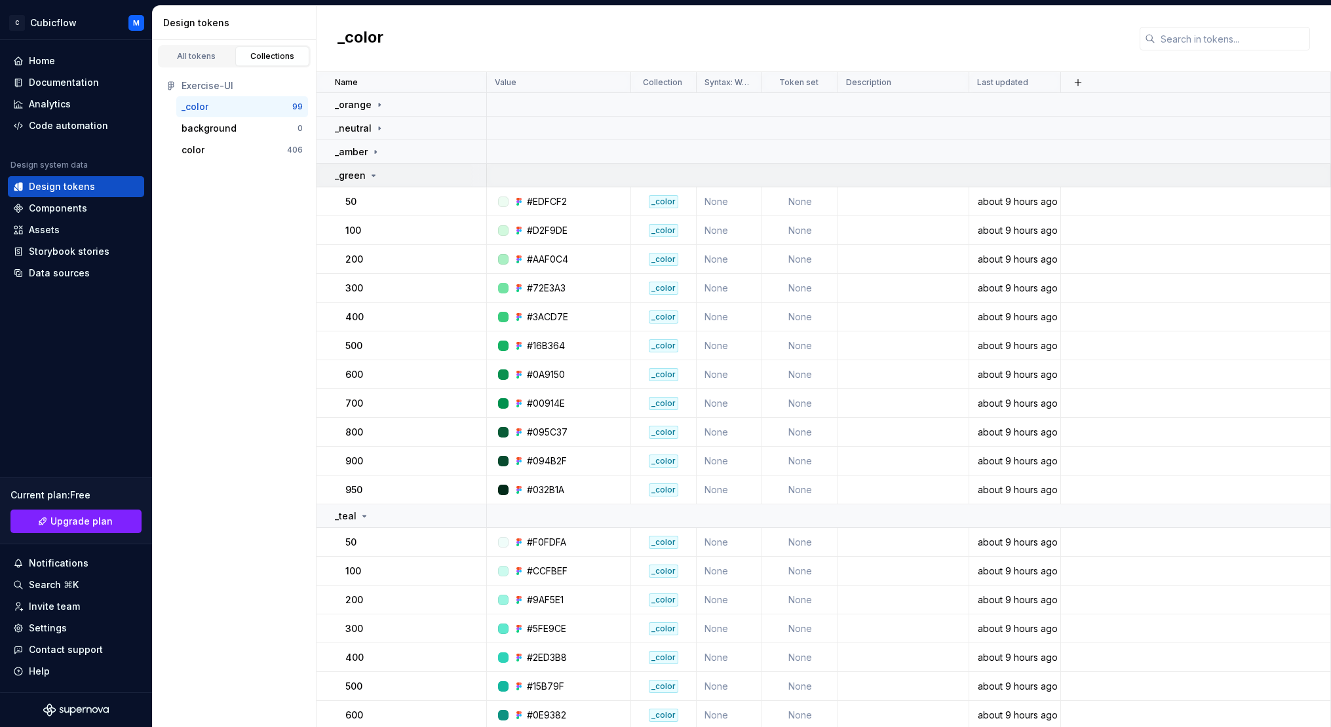
click at [372, 173] on icon at bounding box center [373, 175] width 10 height 10
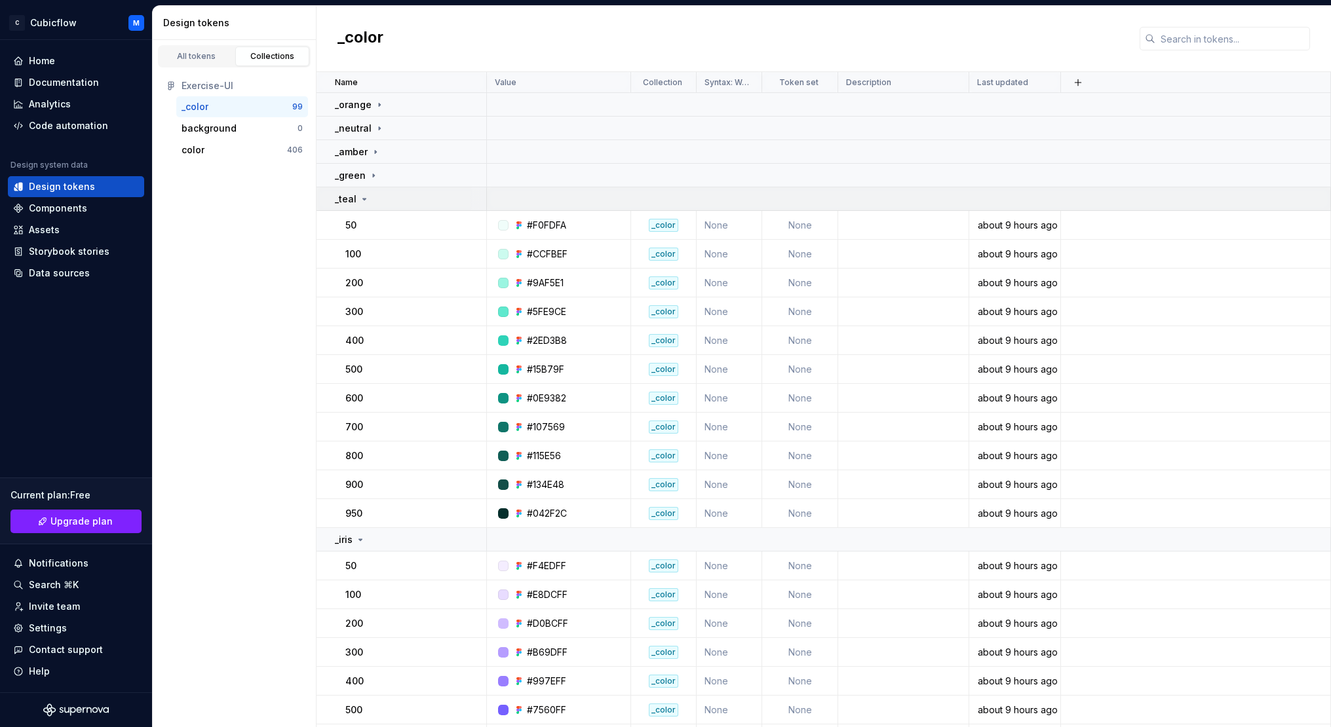
click at [359, 199] on icon at bounding box center [364, 199] width 10 height 10
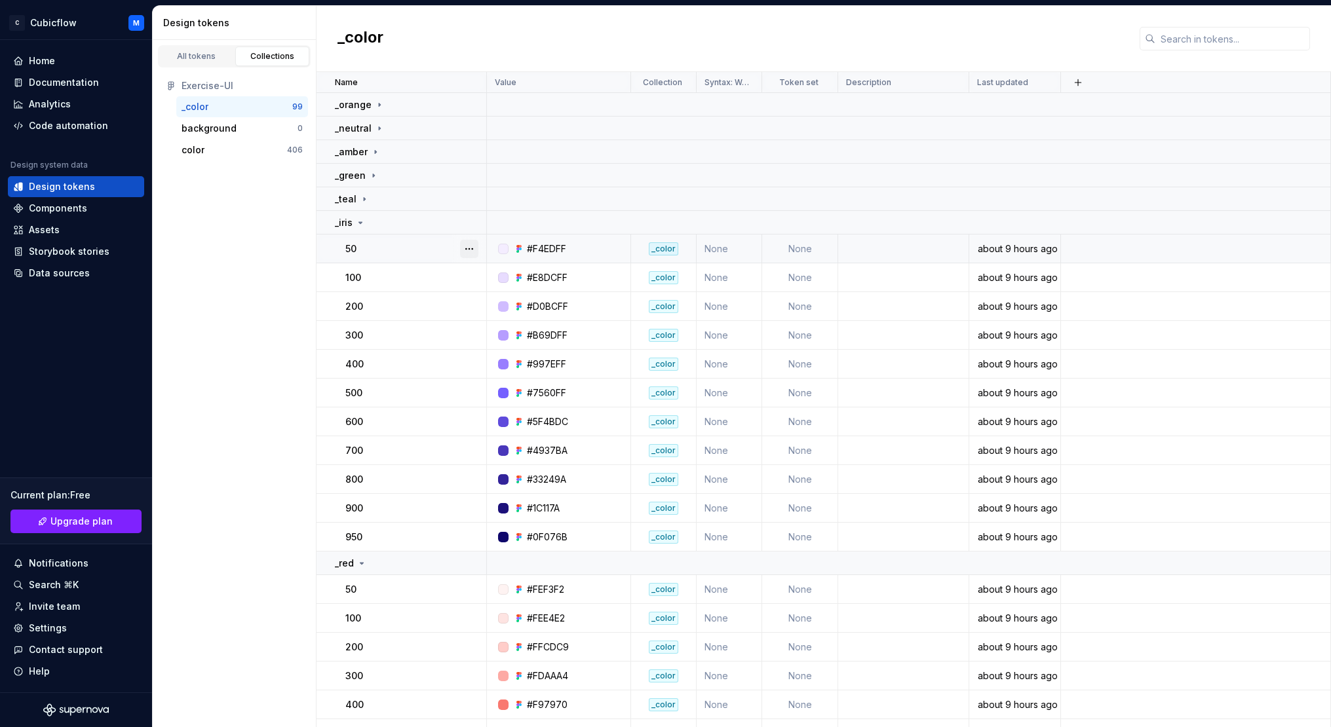
click at [468, 250] on button "button" at bounding box center [469, 249] width 18 height 18
click at [469, 248] on button "button" at bounding box center [469, 249] width 18 height 18
click at [469, 247] on button "button" at bounding box center [469, 249] width 18 height 18
click at [444, 243] on html "C Cubicflow M Home Documentation Analytics Code automation Design system data D…" at bounding box center [665, 363] width 1331 height 727
click at [440, 243] on div "50" at bounding box center [415, 248] width 140 height 13
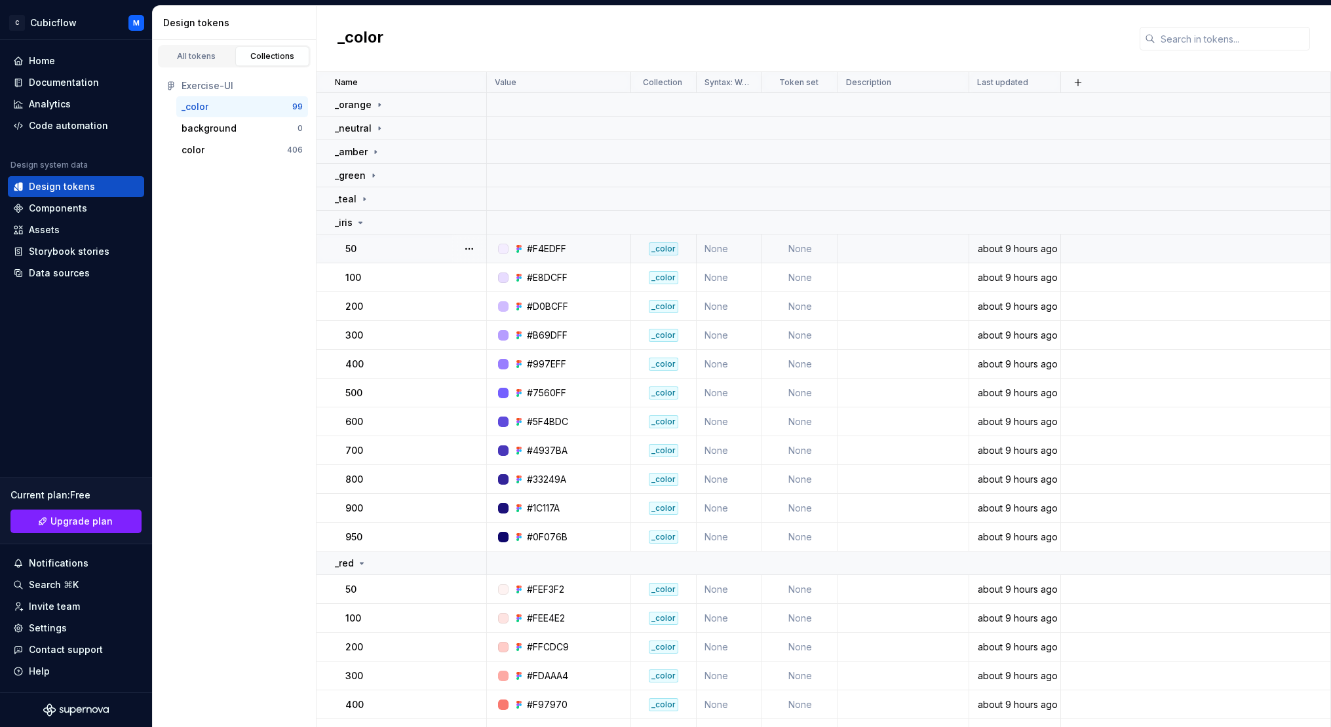
click at [426, 239] on td "50" at bounding box center [402, 249] width 170 height 29
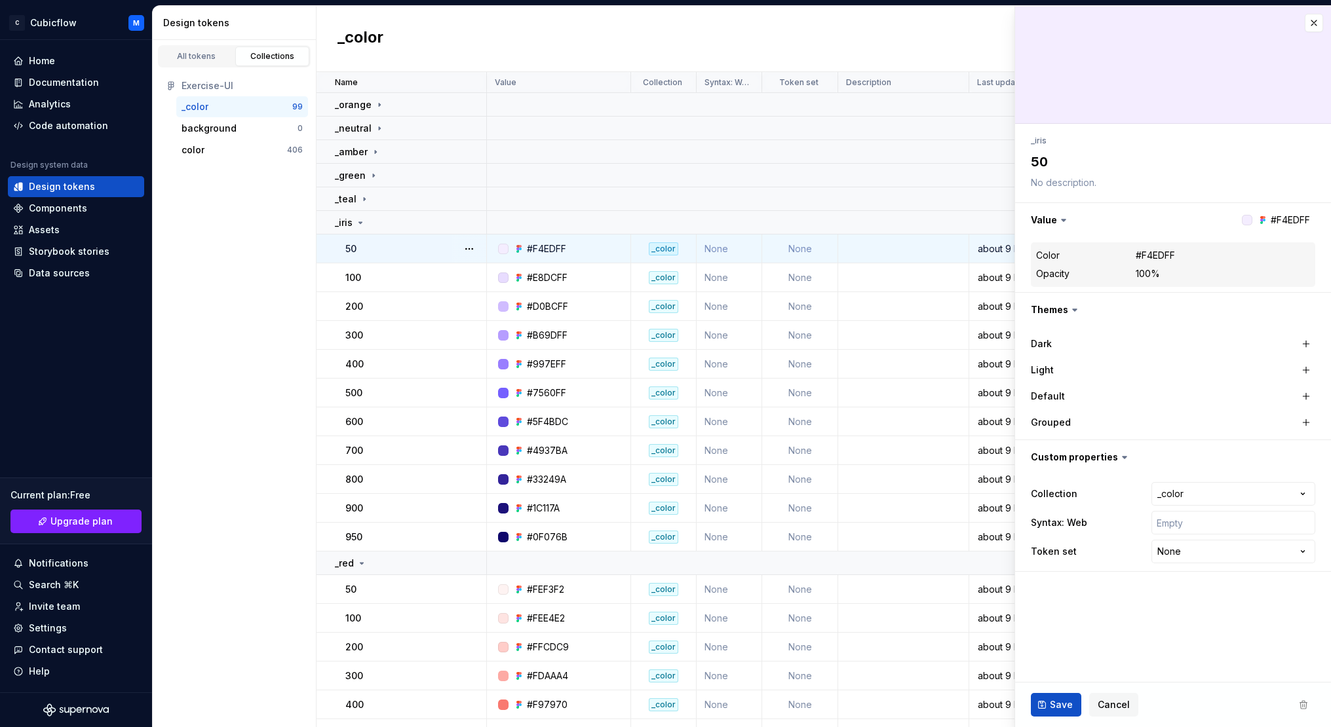
click at [361, 235] on td "50" at bounding box center [402, 249] width 170 height 29
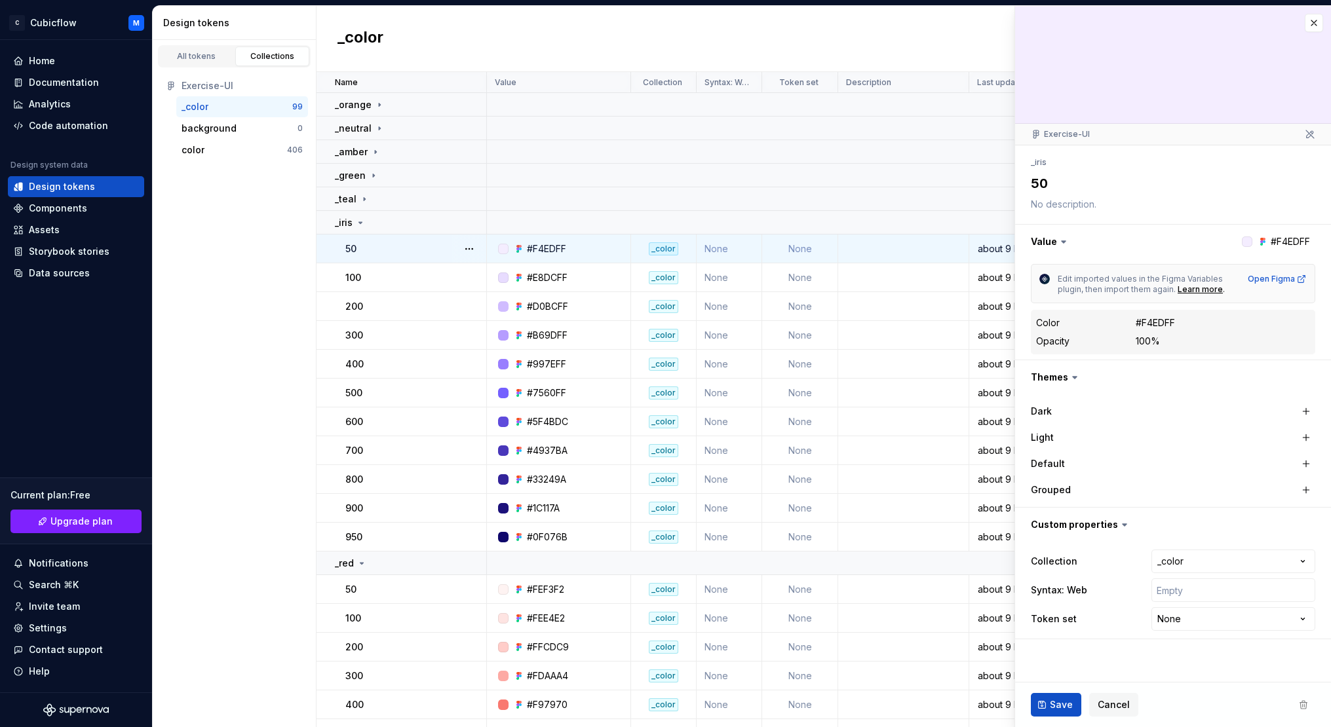
click at [1311, 134] on icon at bounding box center [1310, 134] width 10 height 10
click at [1274, 280] on div "Open Figma" at bounding box center [1277, 279] width 59 height 10
type textarea "*"
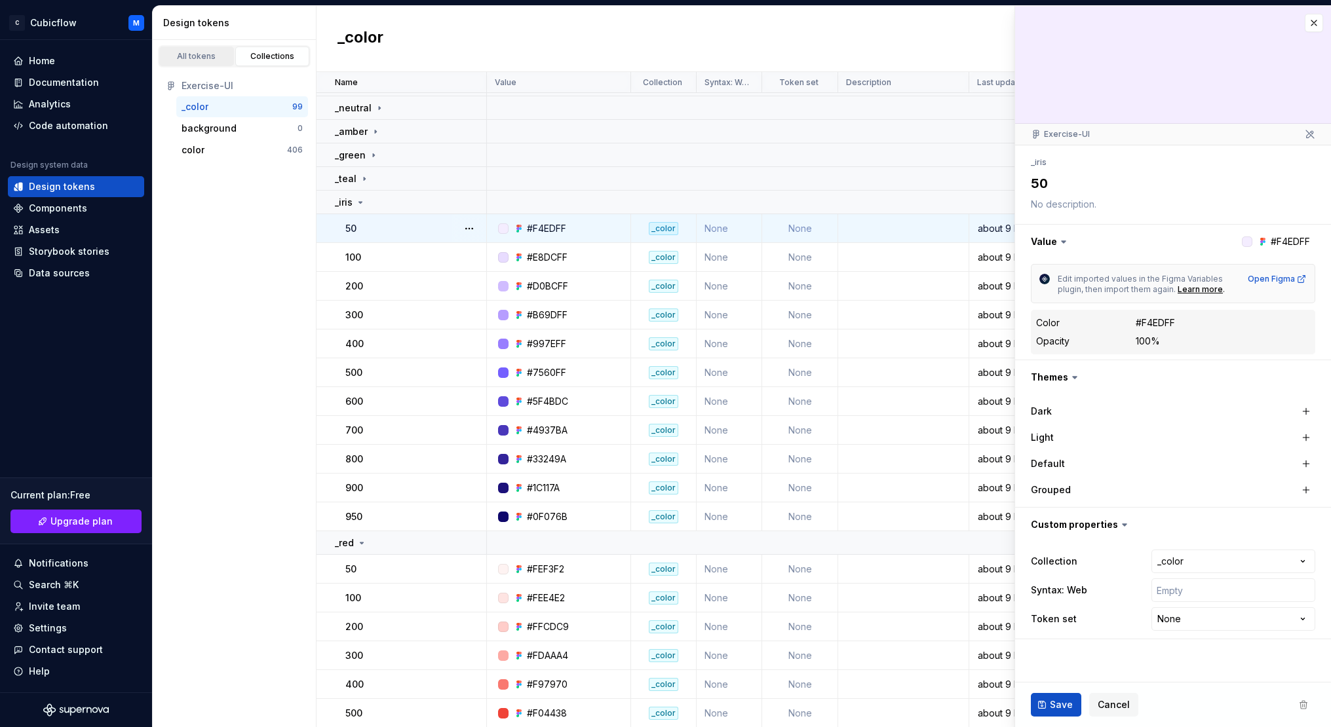
click at [161, 60] on link "All tokens" at bounding box center [196, 57] width 75 height 20
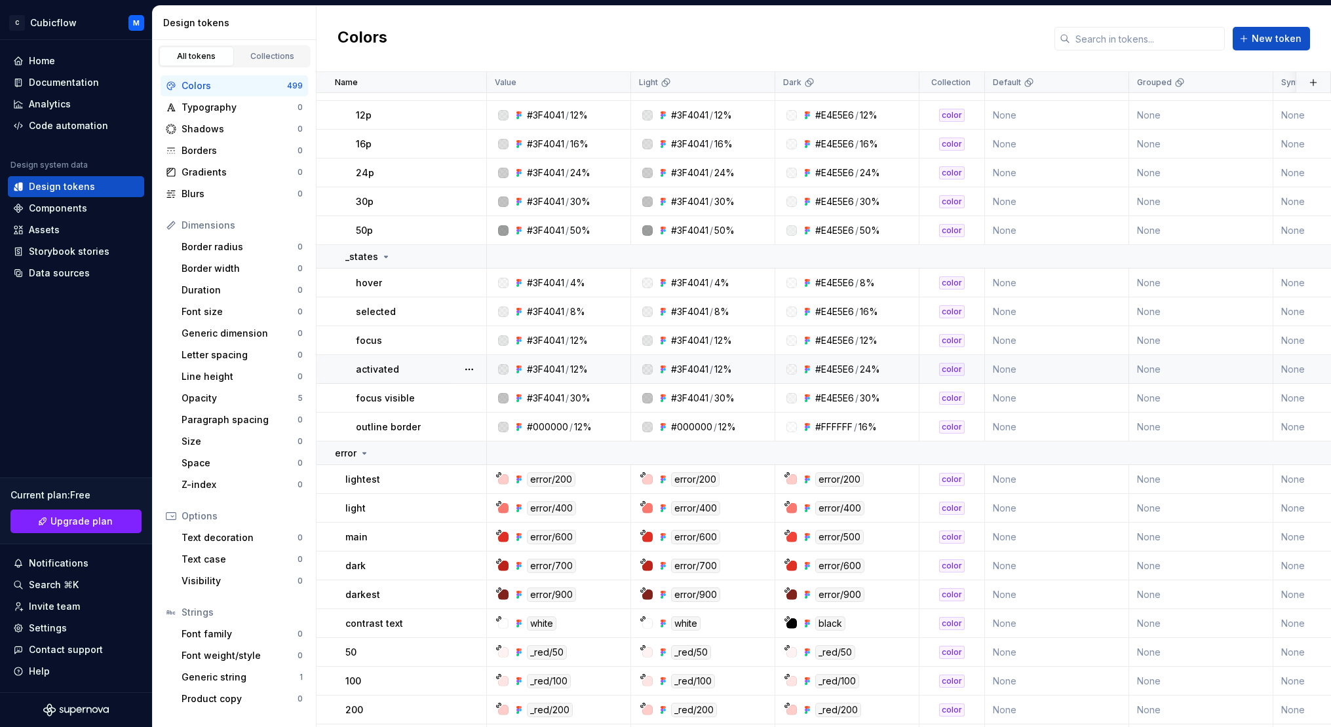
scroll to position [1852, 0]
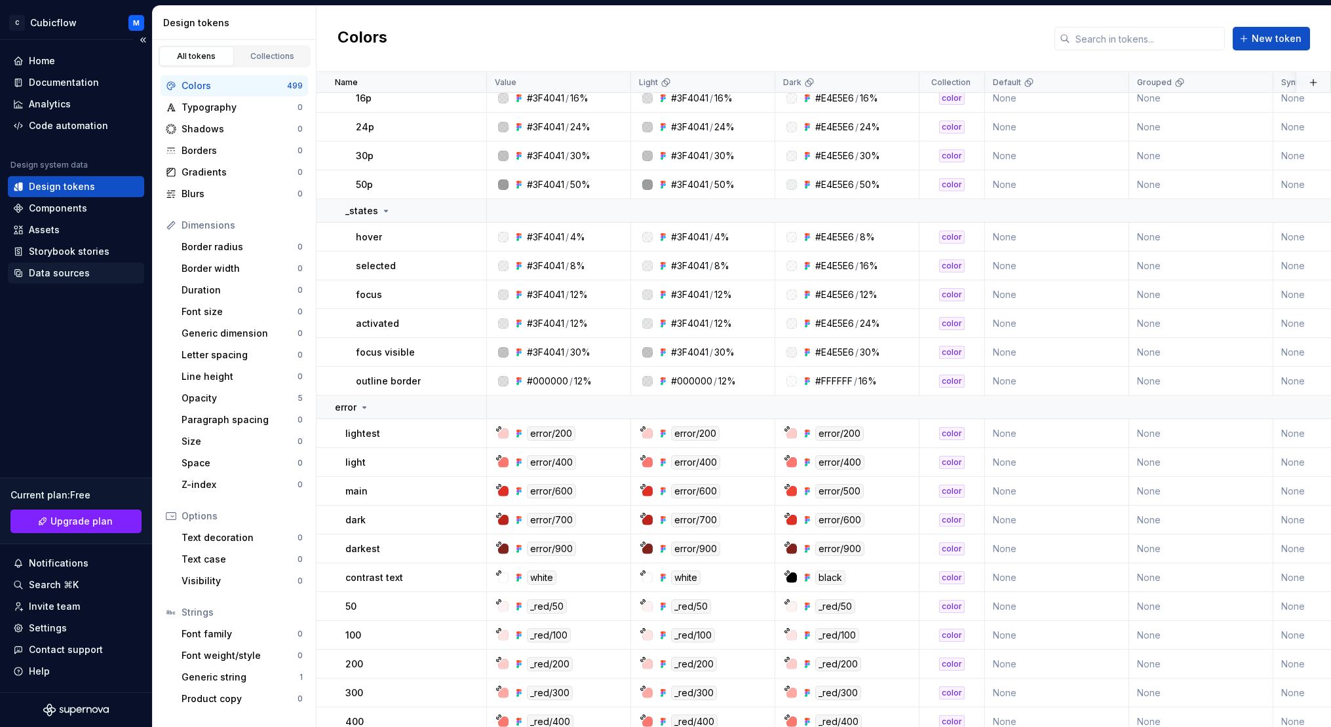
click at [106, 269] on div "Data sources" at bounding box center [76, 273] width 126 height 13
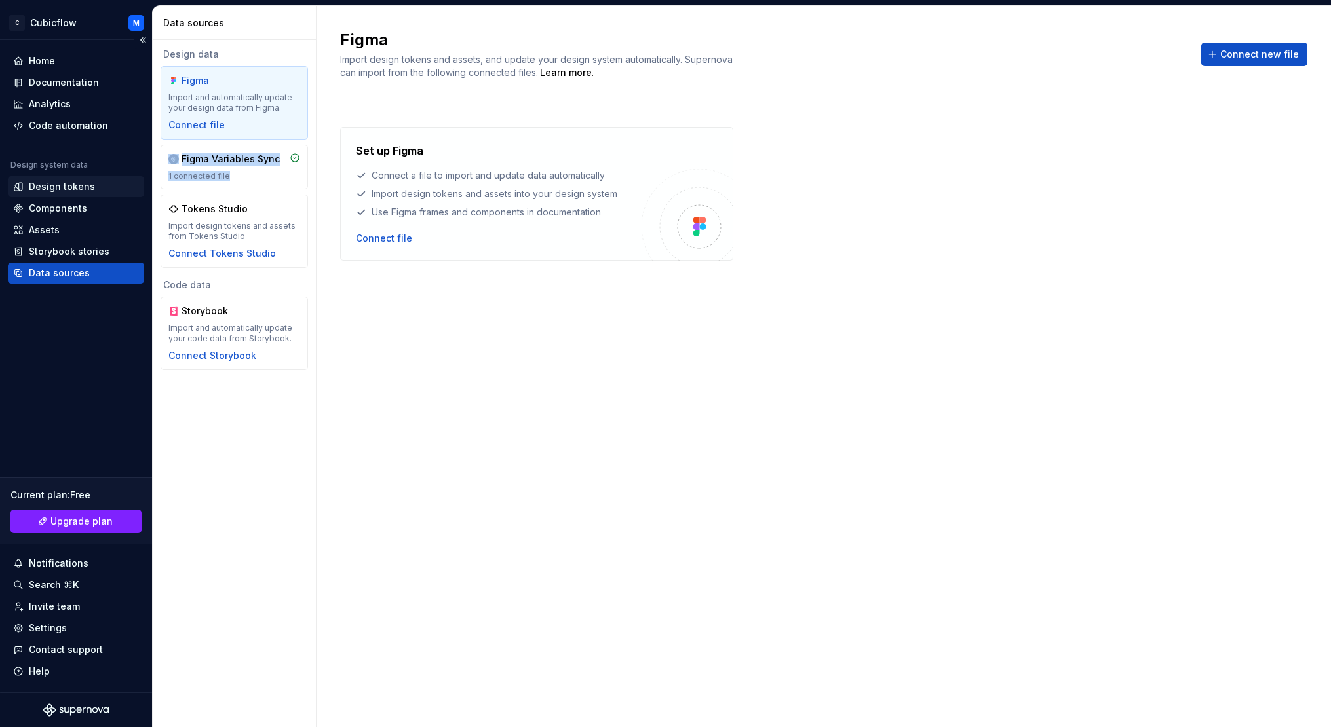
click at [67, 187] on div "Design tokens" at bounding box center [62, 186] width 66 height 13
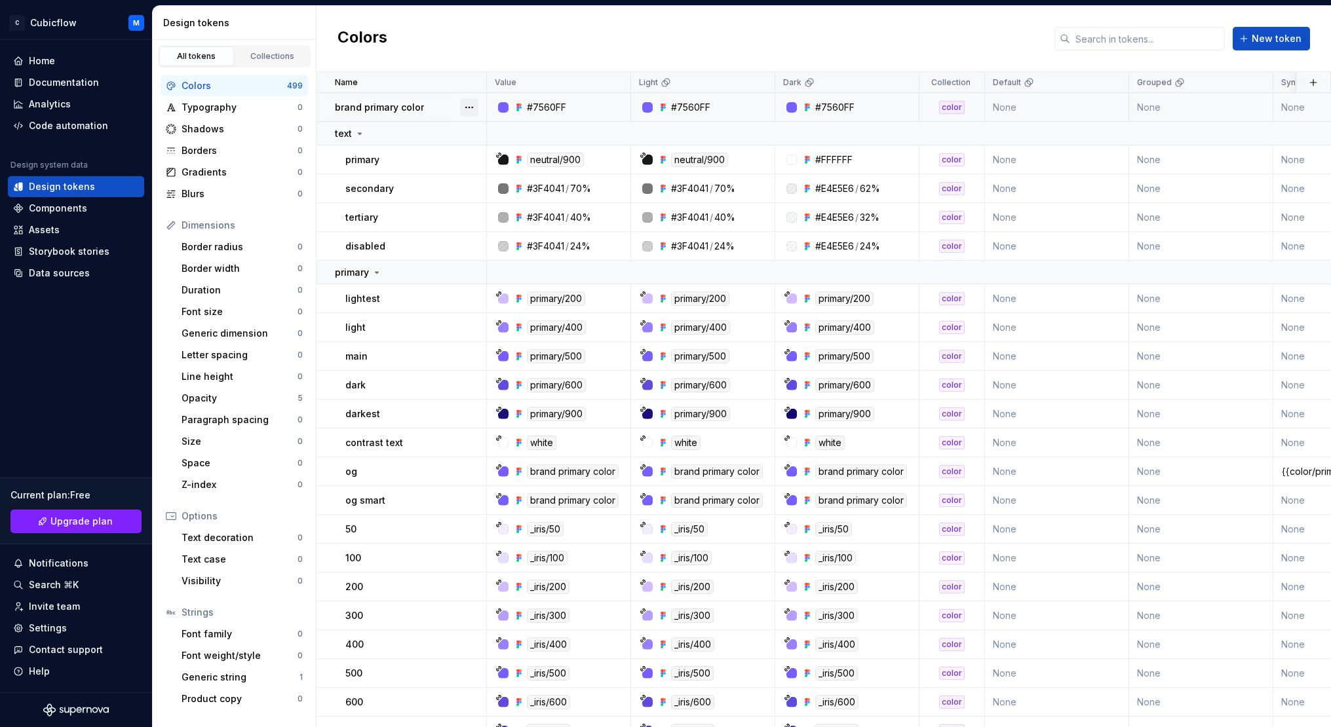
click at [473, 106] on button "button" at bounding box center [469, 107] width 18 height 18
click at [387, 92] on html "C Cubicflow M Home Documentation Analytics Code automation Design system data D…" at bounding box center [665, 363] width 1331 height 727
click at [367, 130] on div "text" at bounding box center [410, 133] width 151 height 13
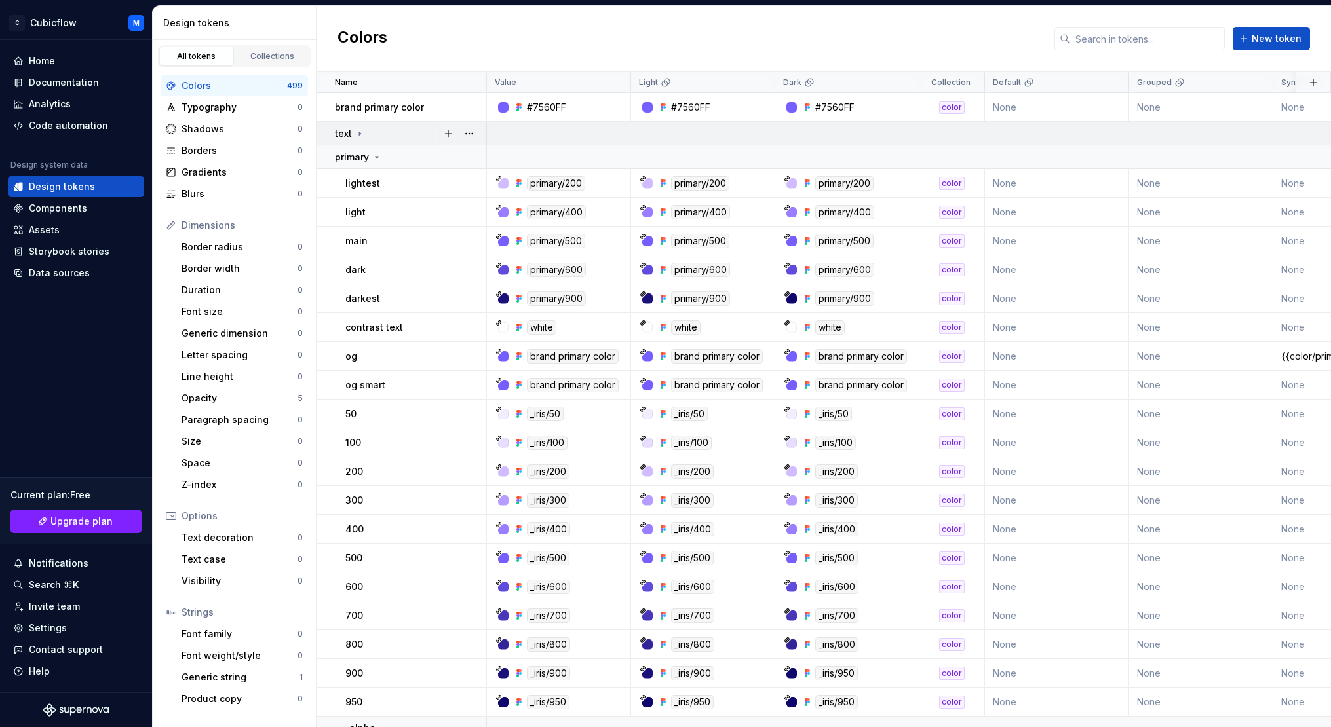
click at [367, 130] on div "text" at bounding box center [410, 133] width 151 height 13
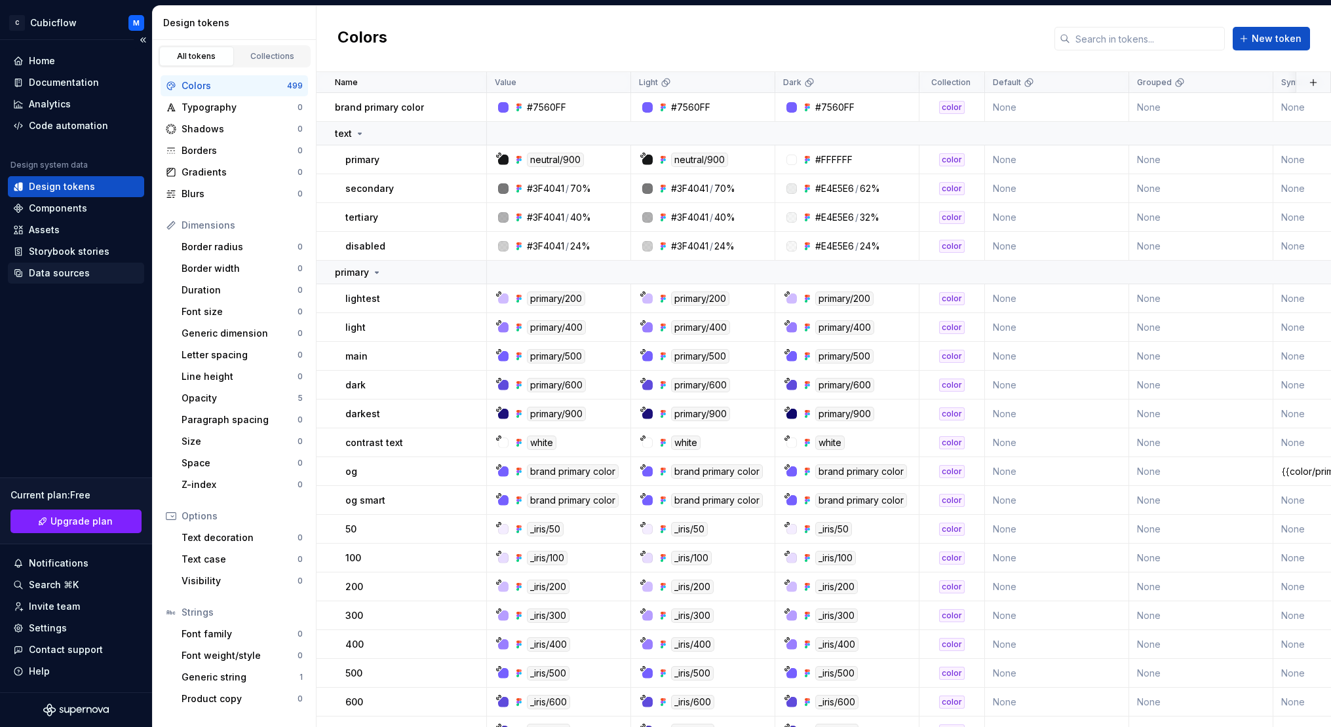
click at [88, 268] on div "Data sources" at bounding box center [76, 273] width 126 height 13
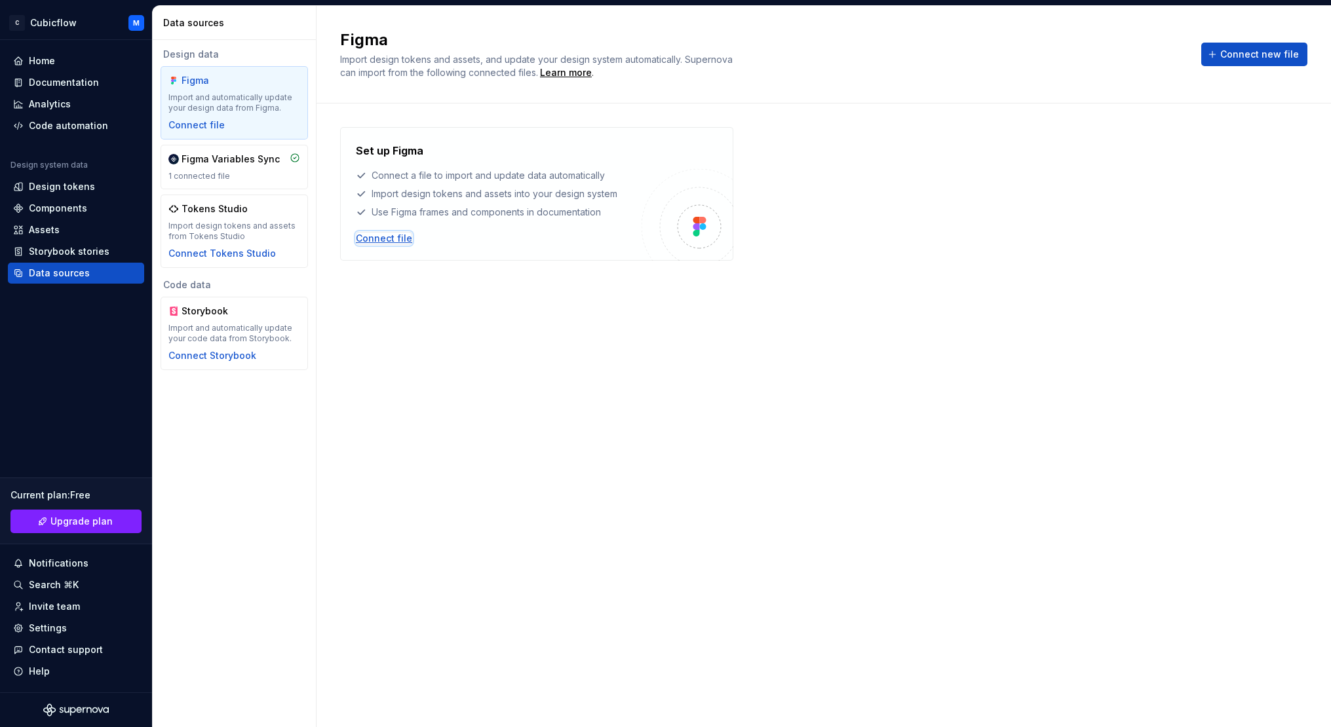
click at [389, 239] on div "Connect file" at bounding box center [384, 238] width 56 height 13
click at [250, 162] on div "Figma Variables Sync" at bounding box center [231, 159] width 98 height 13
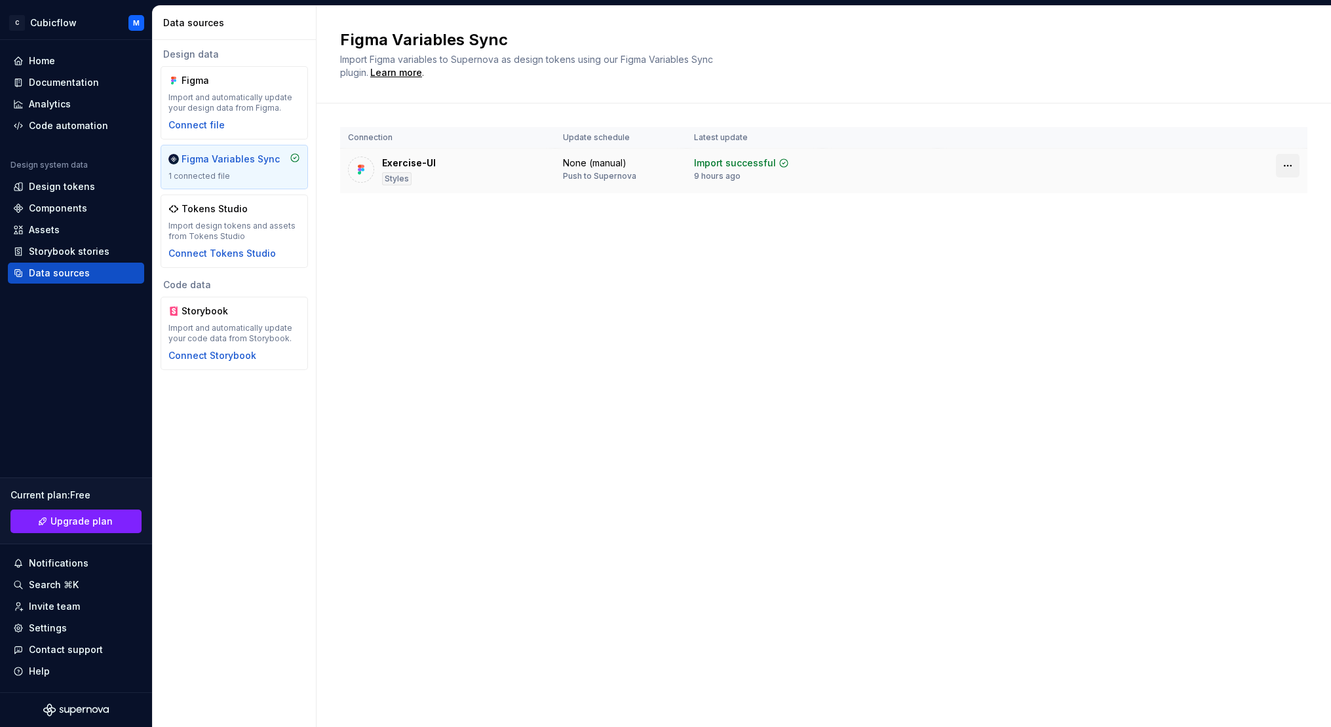
click at [1290, 168] on html "C Cubicflow M Home Documentation Analytics Code automation Design system data D…" at bounding box center [665, 363] width 1331 height 727
drag, startPoint x: 900, startPoint y: 311, endPoint x: 632, endPoint y: 516, distance: 337.5
click at [900, 311] on html "C Cubicflow M Home Documentation Analytics Code automation Design system data D…" at bounding box center [665, 363] width 1331 height 727
click at [459, 204] on div "Connection Update schedule Latest update Exercise-UI Styles None (manual) Push …" at bounding box center [823, 174] width 967 height 140
click at [449, 178] on div "Exercise-UI Styles" at bounding box center [447, 171] width 199 height 29
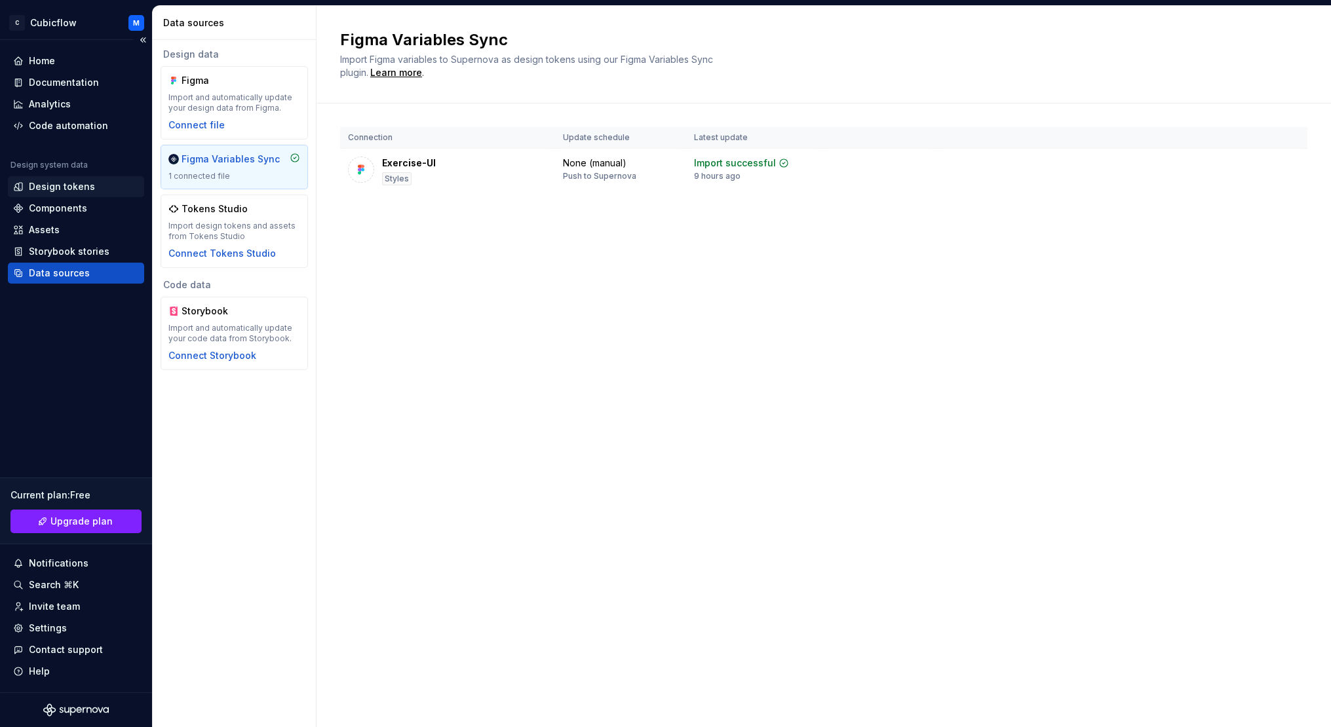
click at [77, 186] on div "Design tokens" at bounding box center [62, 186] width 66 height 13
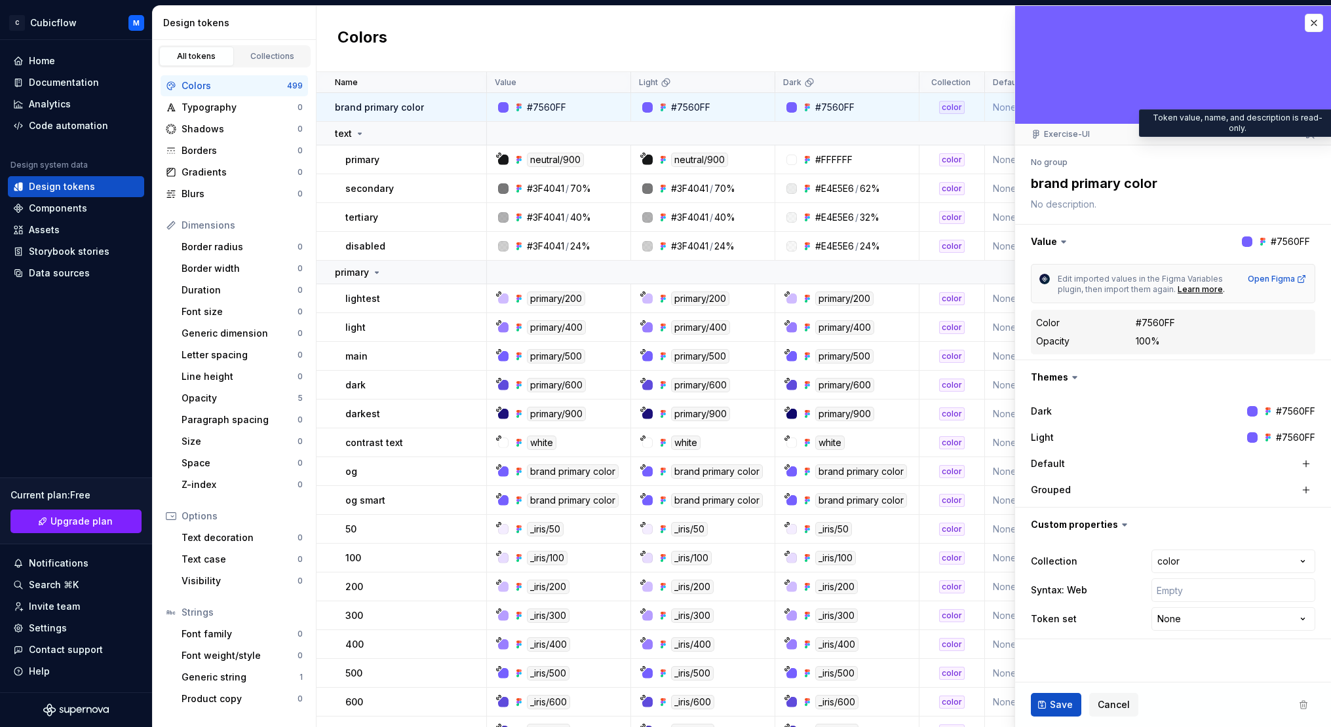
click at [1311, 134] on icon at bounding box center [1310, 134] width 10 height 10
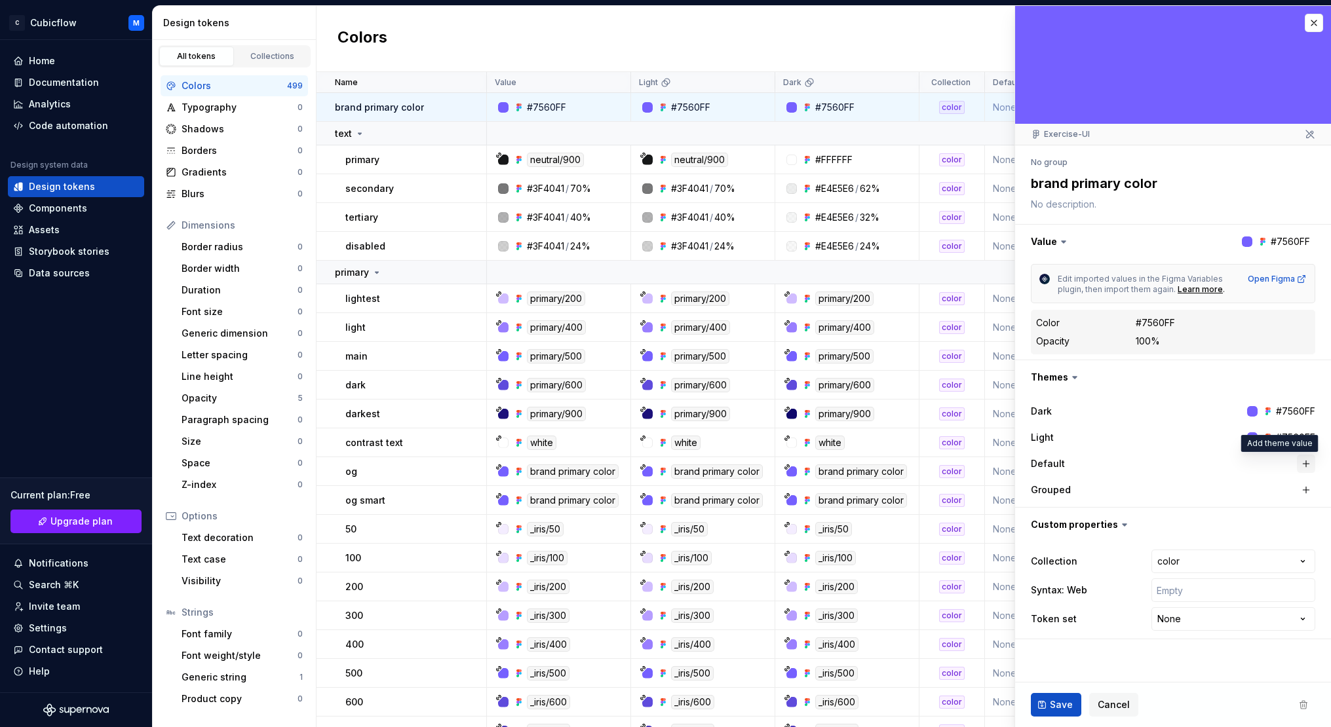
click at [1311, 461] on button "button" at bounding box center [1306, 464] width 18 height 18
click at [1174, 464] on button "button" at bounding box center [1171, 464] width 24 height 24
type textarea "*"
click at [1243, 436] on div "#7560FF" at bounding box center [1277, 437] width 76 height 13
click at [1268, 438] on icon at bounding box center [1266, 437] width 3 height 3
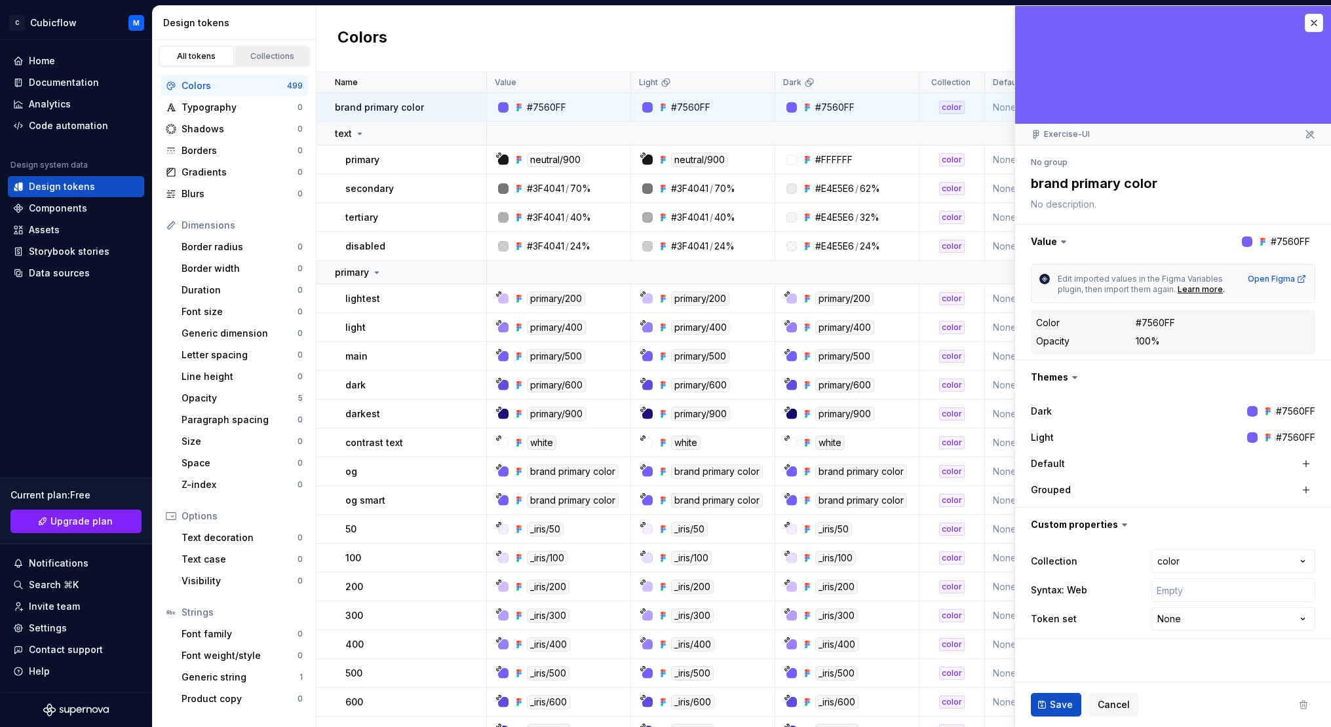
click at [288, 49] on link "Collections" at bounding box center [272, 57] width 75 height 20
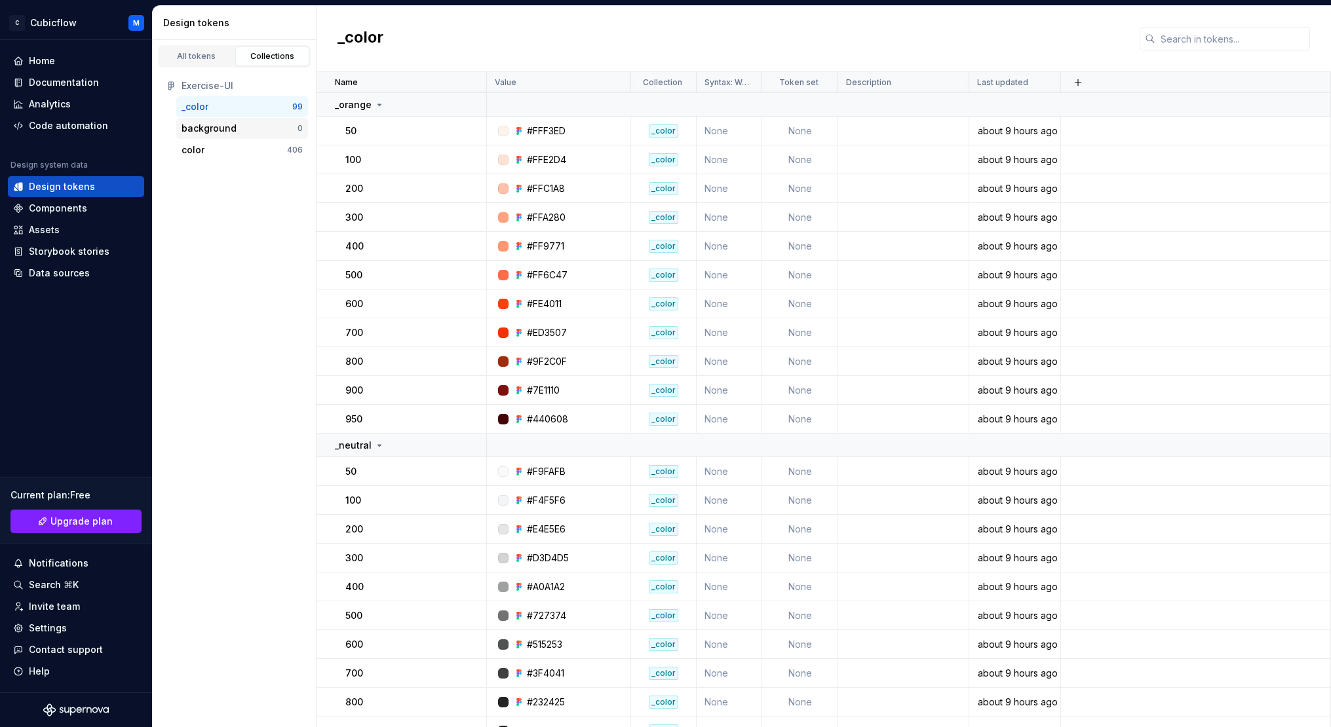
click at [218, 118] on div "background 0" at bounding box center [242, 128] width 132 height 21
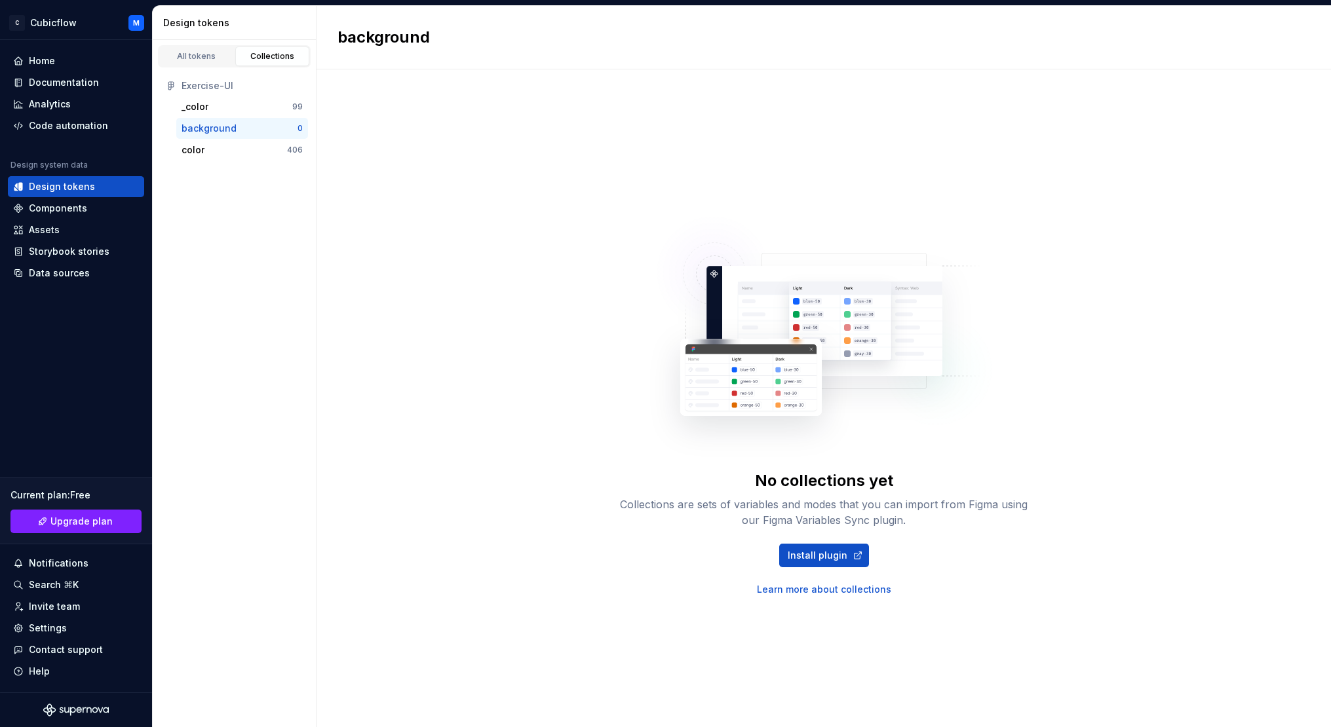
click at [223, 123] on div "background" at bounding box center [209, 128] width 55 height 13
